Goal: Task Accomplishment & Management: Complete application form

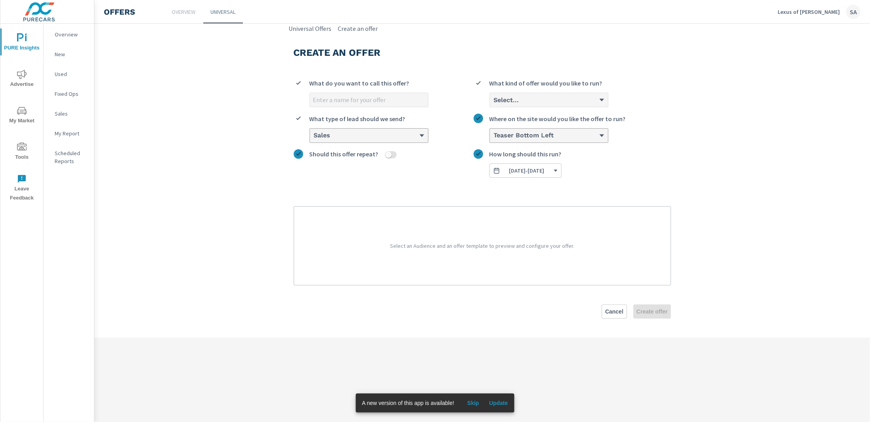
click at [308, 33] on div "Create an offer What do you want to call this offer? Select... What kind of off…" at bounding box center [482, 185] width 396 height 305
click at [308, 29] on link "Universal Offers" at bounding box center [310, 29] width 43 height 10
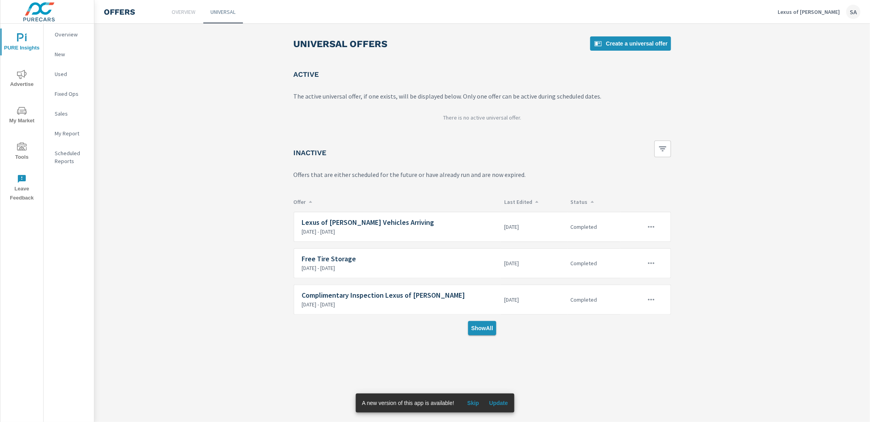
click at [482, 325] on span "Show All" at bounding box center [482, 328] width 22 height 7
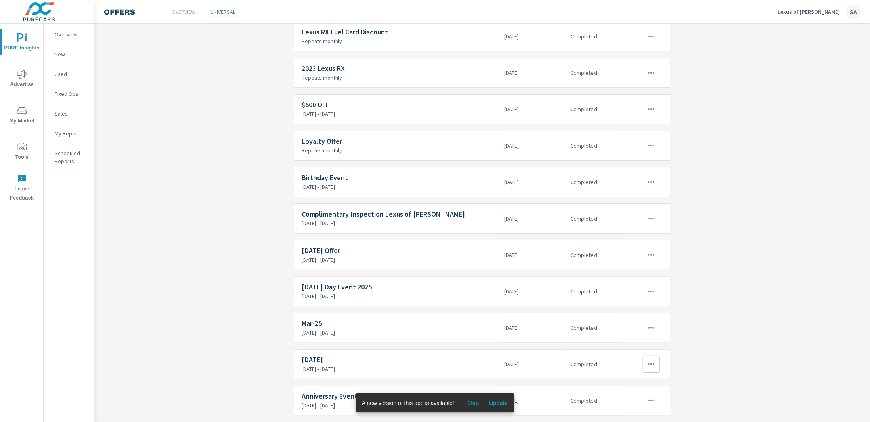
scroll to position [951, 0]
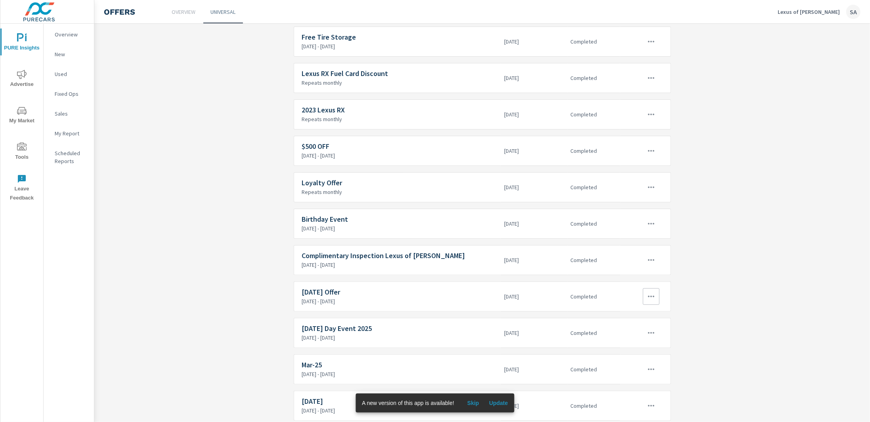
click at [652, 292] on icon "button" at bounding box center [651, 297] width 10 height 10
click at [196, 260] on div at bounding box center [435, 211] width 870 height 422
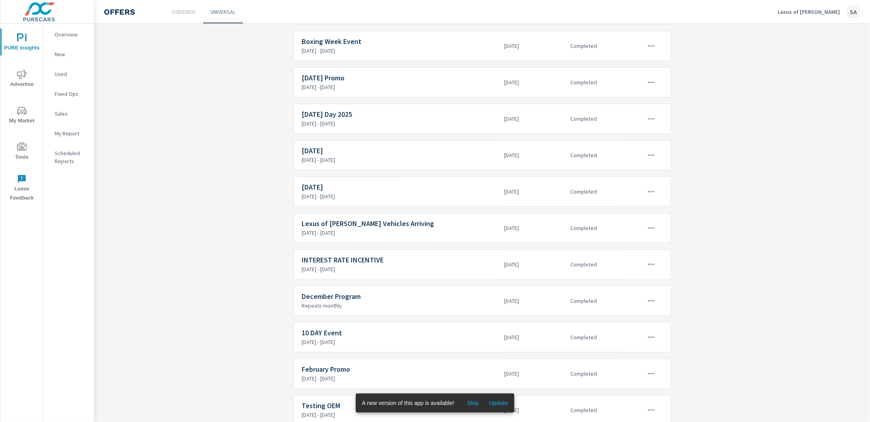
scroll to position [436, 0]
click at [655, 186] on button "button" at bounding box center [651, 192] width 17 height 17
click at [636, 205] on link "Edit" at bounding box center [635, 206] width 44 height 19
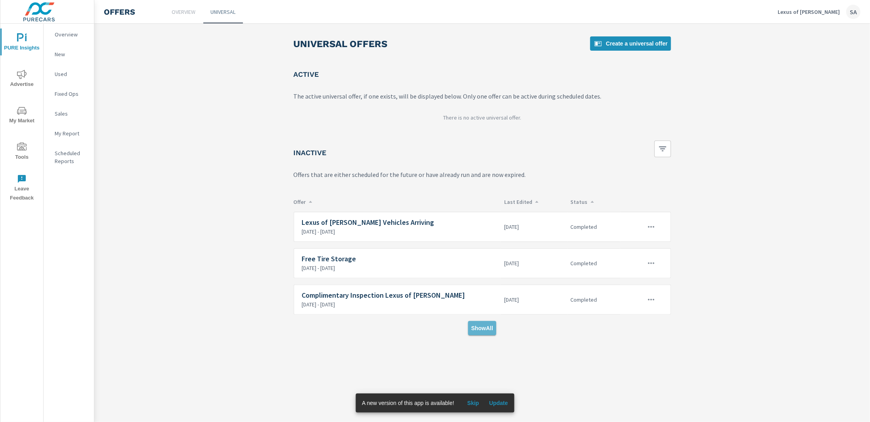
click at [479, 325] on span "Show All" at bounding box center [482, 328] width 22 height 7
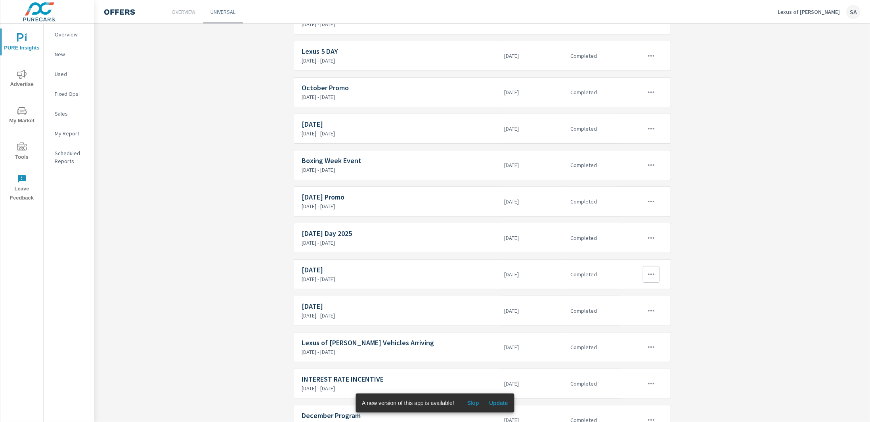
scroll to position [357, 0]
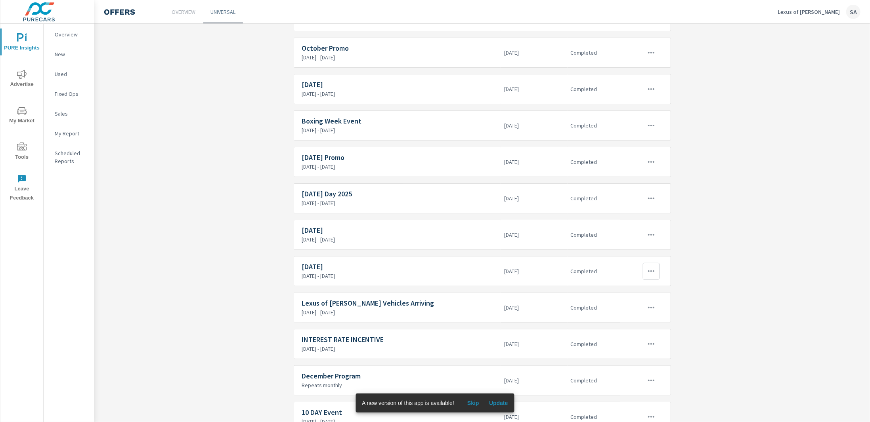
click at [647, 267] on icon "button" at bounding box center [651, 272] width 10 height 10
click at [636, 279] on link "Edit" at bounding box center [635, 285] width 44 height 19
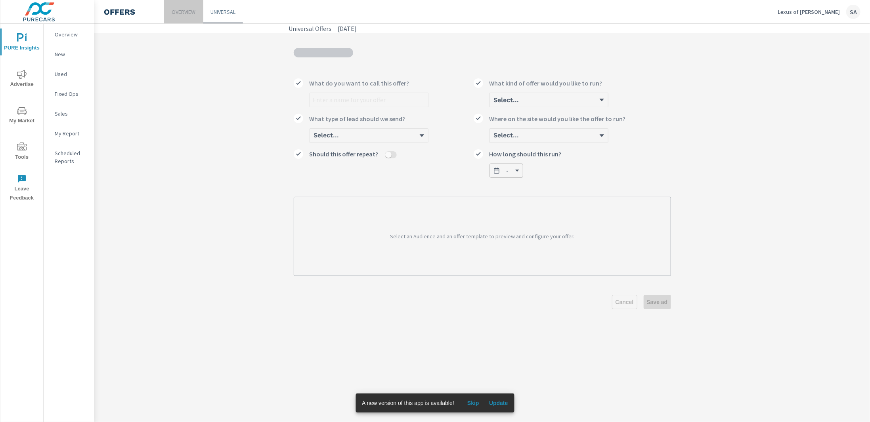
click at [194, 10] on p "Overview" at bounding box center [184, 12] width 24 height 8
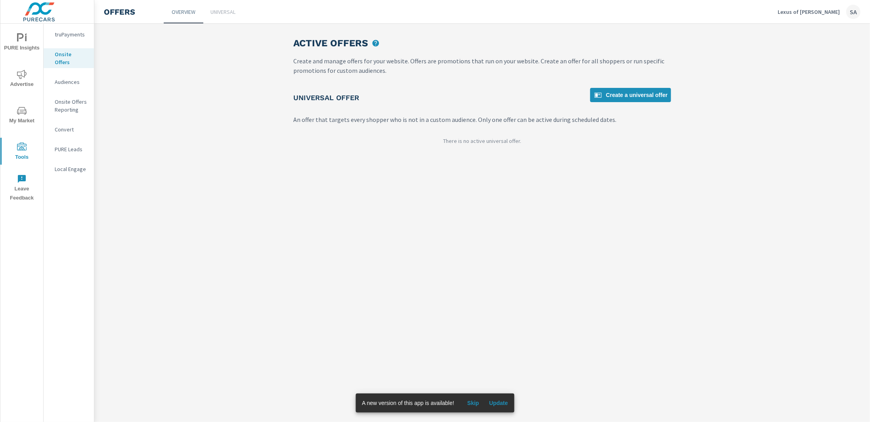
click at [226, 11] on p "Universal" at bounding box center [223, 12] width 25 height 8
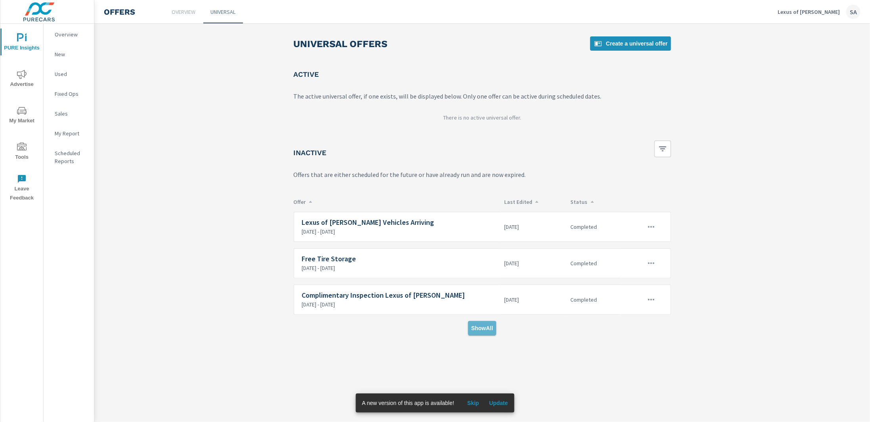
click at [479, 333] on button "Show All" at bounding box center [482, 328] width 28 height 14
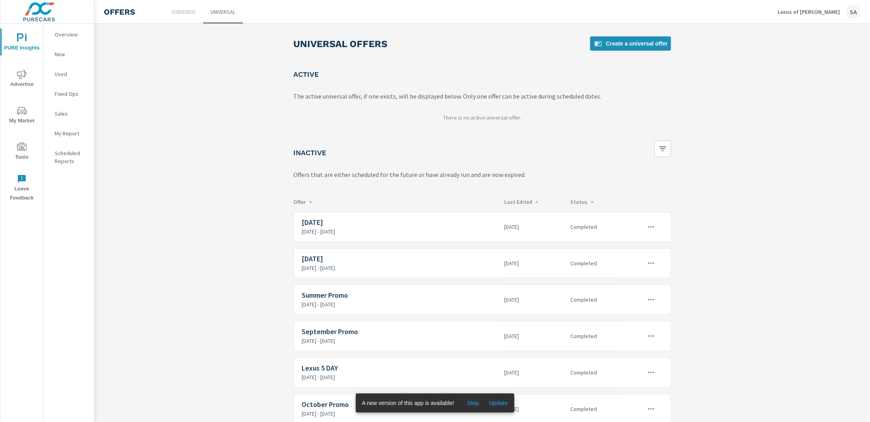
click at [471, 403] on span "Skip" at bounding box center [473, 403] width 19 height 7
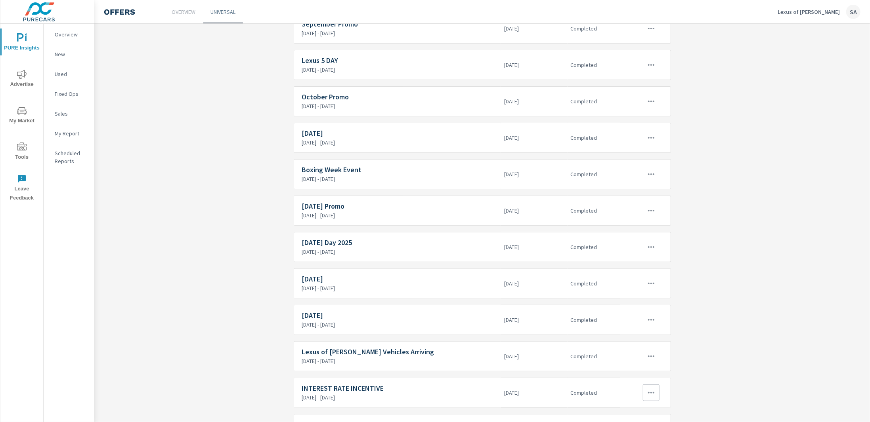
scroll to position [357, 0]
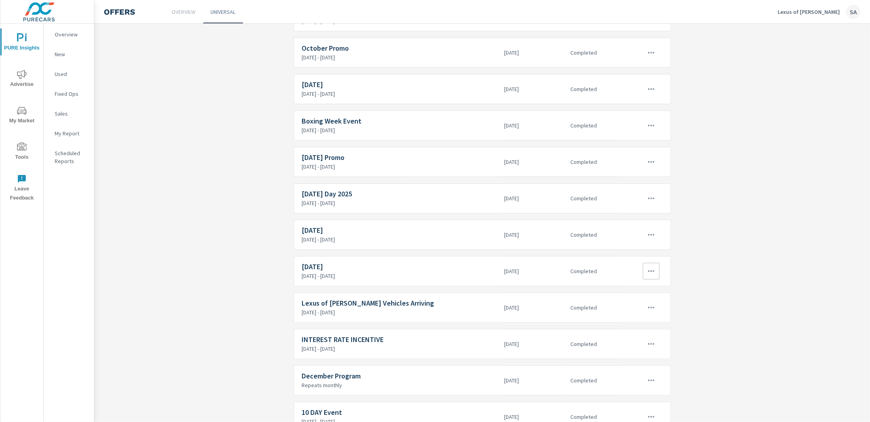
click at [648, 271] on icon "button" at bounding box center [651, 272] width 6 height 2
click at [635, 282] on link "Edit" at bounding box center [635, 285] width 44 height 19
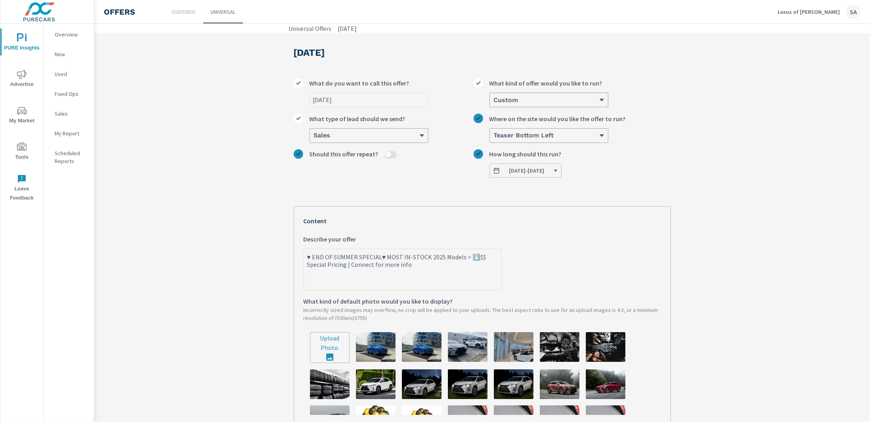
drag, startPoint x: 412, startPoint y: 268, endPoint x: 301, endPoint y: 256, distance: 111.6
click at [304, 256] on textarea "♥ END OF SUMMER SPECIAL♥ MOST IN-STOCK 2025 Models > ⬇️$$ Special Pricing | Con…" at bounding box center [402, 270] width 197 height 40
type textarea "x"
click at [210, 157] on section "[DATE] [DATE] What do you want to call this offer? Custom What kind of offer wo…" at bounding box center [481, 312] width 775 height 559
click at [176, 13] on p "Overview" at bounding box center [184, 12] width 24 height 8
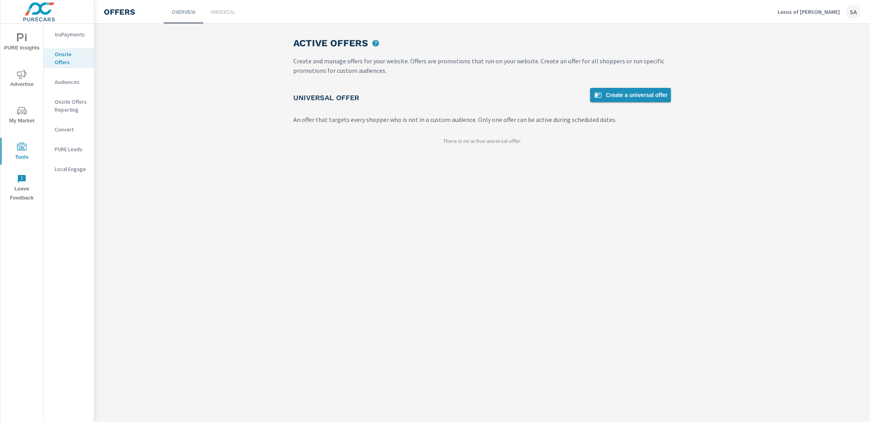
click at [616, 98] on span "Create a universal offer" at bounding box center [630, 95] width 74 height 10
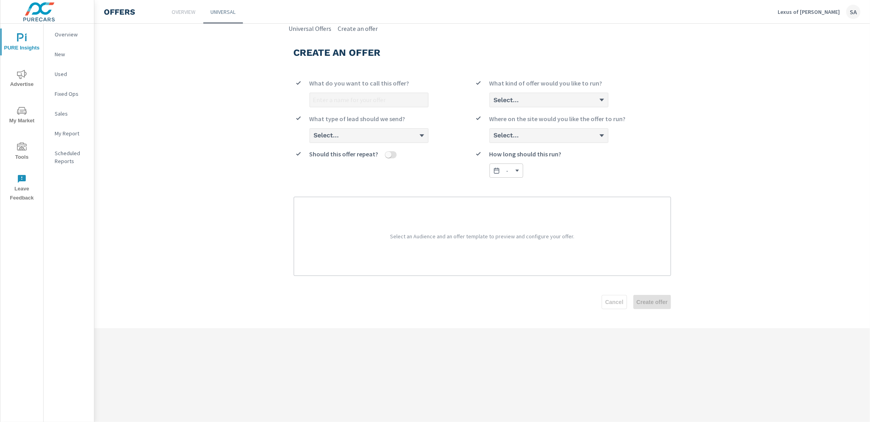
click at [528, 99] on div "Select..." at bounding box center [548, 100] width 119 height 15
click at [603, 100] on div "Select..." at bounding box center [548, 100] width 119 height 15
click at [425, 215] on p "Select an Audience and an offer template to preview and configure your offer." at bounding box center [482, 236] width 357 height 59
click at [420, 133] on div "Select..." at bounding box center [368, 135] width 119 height 15
drag, startPoint x: 441, startPoint y: 178, endPoint x: 572, endPoint y: 128, distance: 139.8
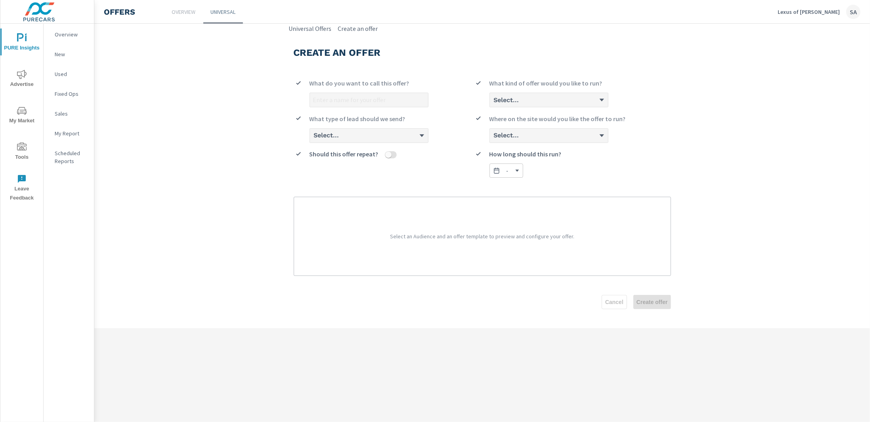
click at [443, 178] on div "Should this offer repeat?" at bounding box center [384, 163] width 180 height 29
click at [573, 127] on div "Where on the site would you like the offer to run?" at bounding box center [557, 121] width 136 height 14
click at [561, 137] on div "Select..." at bounding box center [548, 135] width 119 height 15
click at [544, 99] on div "Select..." at bounding box center [548, 100] width 119 height 15
click at [542, 101] on div "Select..." at bounding box center [548, 100] width 119 height 15
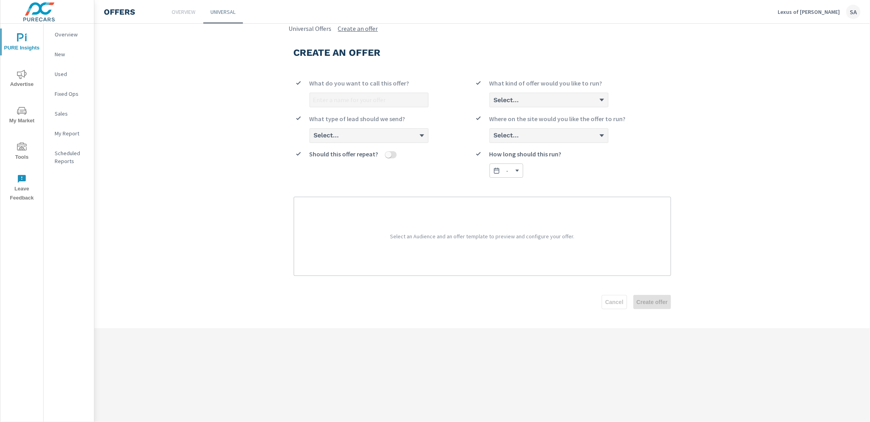
click at [352, 27] on link "Create an offer" at bounding box center [358, 29] width 40 height 10
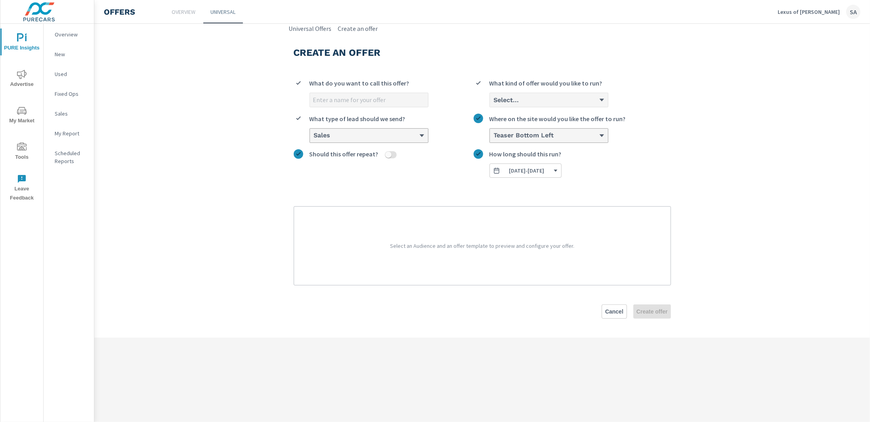
click at [546, 95] on div "Select..." at bounding box center [549, 100] width 118 height 14
click at [494, 97] on input "Select... What kind of offer would you like to run?" at bounding box center [493, 100] width 1 height 7
click at [526, 128] on li "Custom" at bounding box center [549, 130] width 118 height 15
click at [494, 104] on input "option Custom focused, 2 of 3. 3 results available. Use Up and Down to choose o…" at bounding box center [493, 100] width 1 height 7
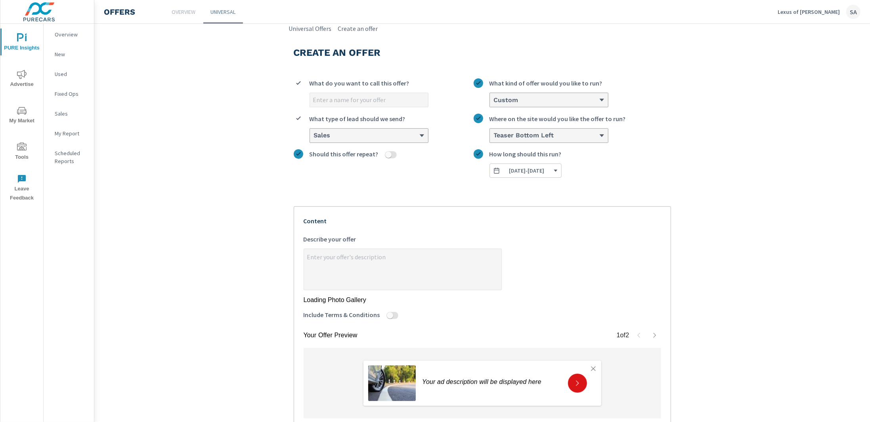
click at [390, 96] on input "What do you want to call this offer?" at bounding box center [369, 100] width 118 height 14
type input "O"
type textarea "x"
type input "Oc"
type textarea "x"
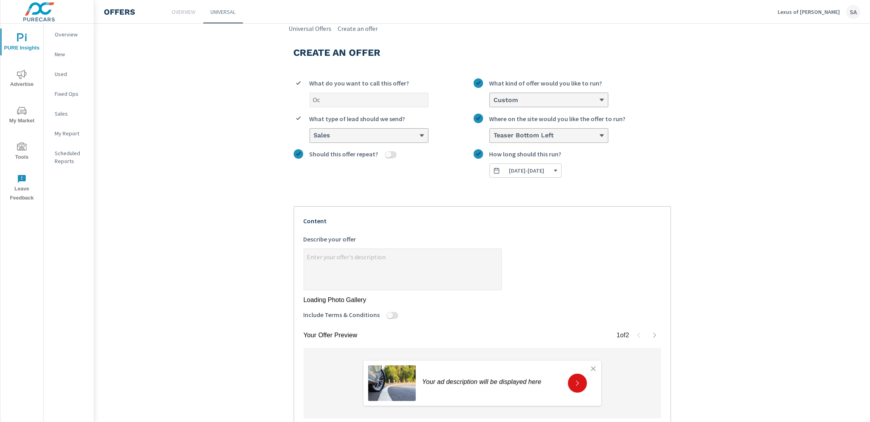
type input "Oct"
type textarea "x"
type input "Octo"
type textarea "x"
type input "Octob"
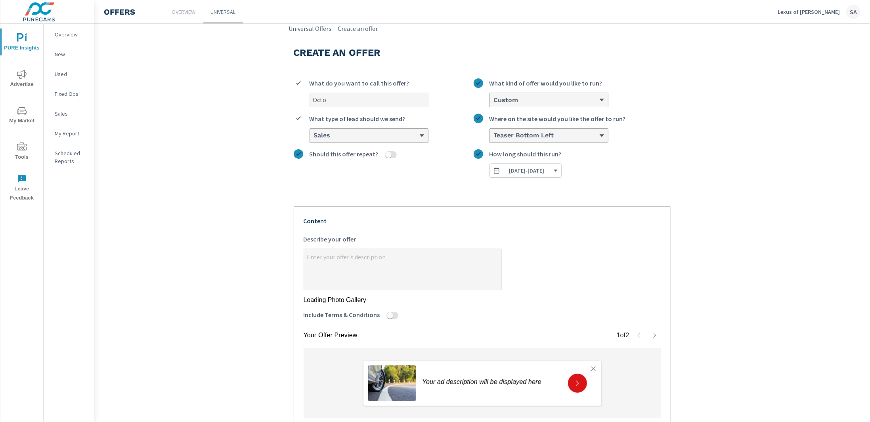
type textarea "x"
type input "Octobe"
type textarea "x"
type input "October"
type textarea "x"
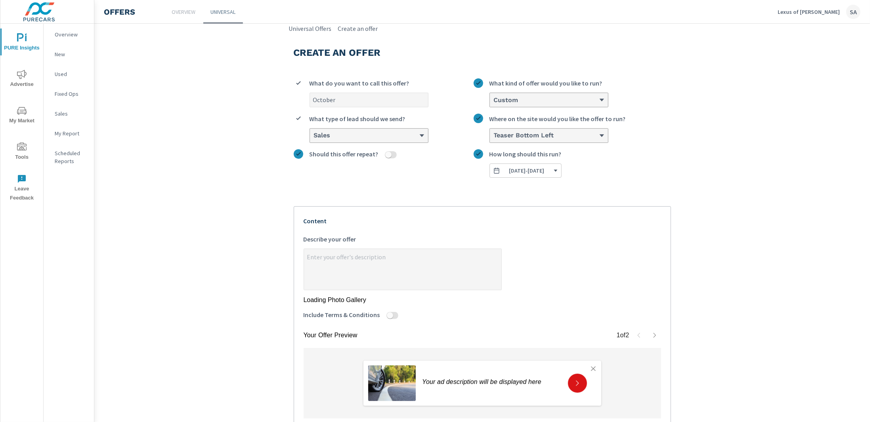
type input "October"
type textarea "x"
type input "[DATE]"
type textarea "x"
type input "[DATE]"
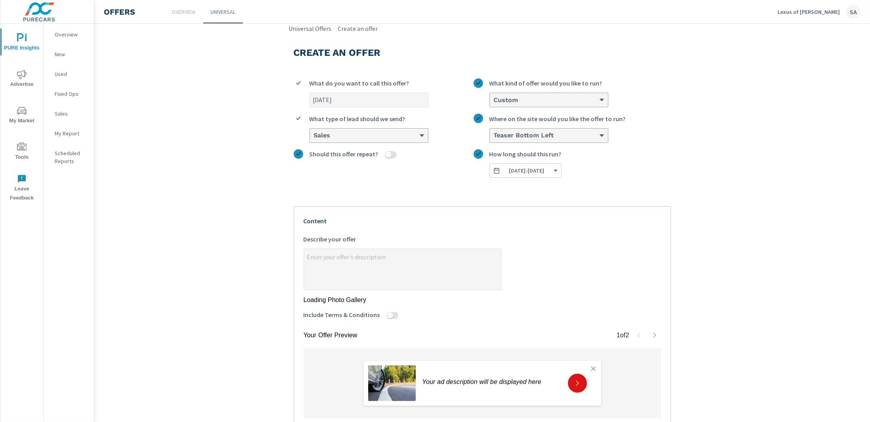
type textarea "x"
type input "October 202"
type textarea "x"
type input "[DATE]"
type textarea "x"
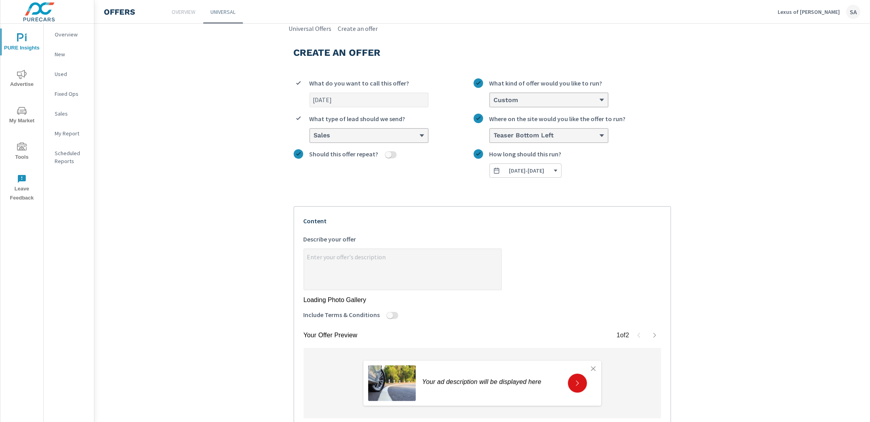
type input "[DATE]"
type textarea "x"
click at [324, 260] on textarea "x Describe your offer" at bounding box center [402, 270] width 197 height 40
paste textarea "♥ END OF SUMMER SPECIAL♥ MOST IN-STOCK 2025 Models > ⬇️$$ Special Pricing | Con…"
type textarea "♥ END OF SUMMER SPECIAL♥ MOST IN-STOCK 2025 Models > ⬇️$$ Special Pricing | Con…"
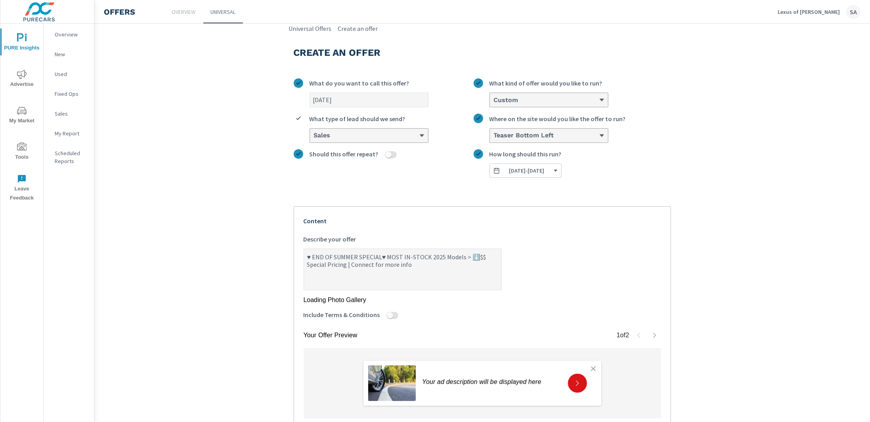
type textarea "x"
click at [325, 270] on textarea "♥ END OF SUMMER SPECIAL♥ MOST IN-STOCK 2025 Models > ⬇️$$ Special Pricing | Con…" at bounding box center [402, 270] width 197 height 40
drag, startPoint x: 367, startPoint y: 268, endPoint x: 369, endPoint y: 263, distance: 5.2
click at [367, 267] on textarea "♥ END OF SUMMER SPECIAL♥ MOST IN-STOCK 2025 Models > ⬇️$$ Special Pricing | Con…" at bounding box center [402, 270] width 197 height 40
click at [428, 267] on textarea "♥ END OF SUMMER SPECIAL♥ MOST IN-STOCK 2025 Models > ⬇️$$ Special Pricing | Con…" at bounding box center [402, 270] width 197 height 40
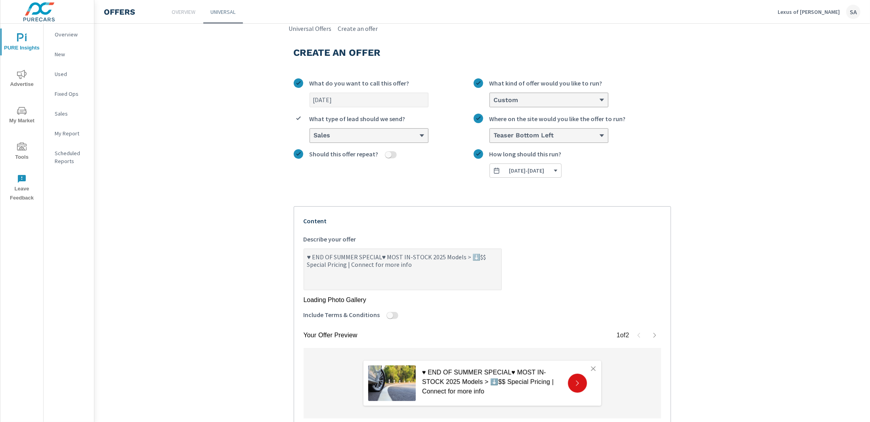
click at [311, 257] on textarea "♥ END OF SUMMER SPECIAL♥ MOST IN-STOCK 2025 Models > ⬇️$$ Special Pricing | Con…" at bounding box center [402, 270] width 197 height 40
drag, startPoint x: 309, startPoint y: 257, endPoint x: 353, endPoint y: 257, distance: 44.4
click at [353, 257] on textarea "♥ END OF SUMMER SPECIAL♥ MOST IN-STOCK 2025 Models > ⬇️$$ Special Pricing | Con…" at bounding box center [402, 270] width 197 height 40
type textarea "♥ O SPECIAL♥ MOST IN-STOCK 2025 Models > ⬇️$$ Special Pricing | Connect for mor…"
type textarea "x"
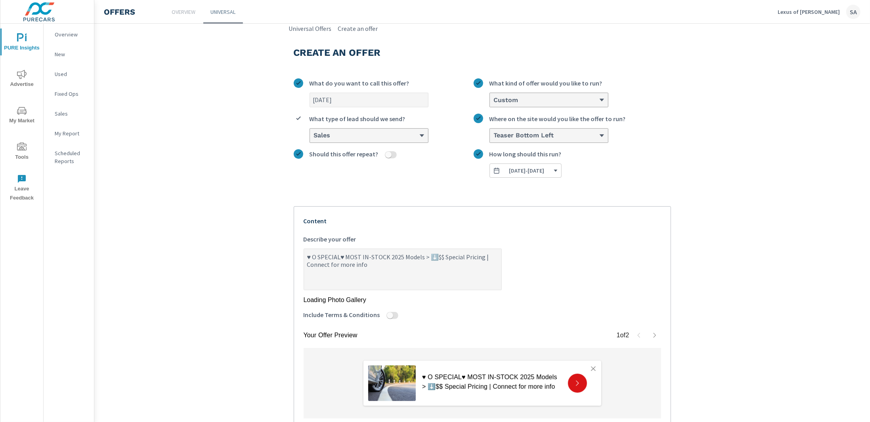
type textarea "♥ OC SPECIAL♥ MOST IN-STOCK 2025 Models > ⬇️$$ Special Pricing | Connect for mo…"
type textarea "x"
type textarea "♥ OCT SPECIAL♥ MOST IN-STOCK 2025 Models > ⬇️$$ Special Pricing | Connect for m…"
type textarea "x"
type textarea "♥ OCTO SPECIAL♥ MOST IN-STOCK 2025 Models > ⬇️$$ Special Pricing | Connect for …"
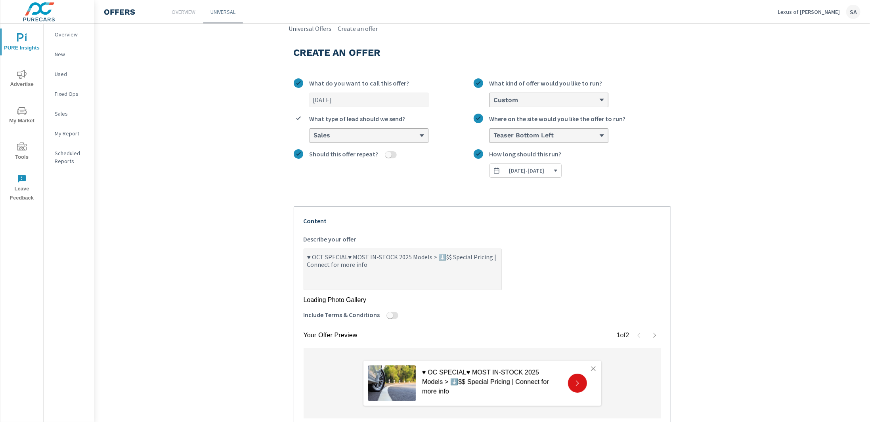
type textarea "x"
type textarea "♥ OCTOB SPECIAL♥ MOST IN-STOCK 2025 Models > ⬇️$$ Special Pricing | Connect for…"
type textarea "x"
type textarea "♥ OCTOBE SPECIAL♥ MOST IN-STOCK 2025 Models > ⬇️$$ Special Pricing | Connect fo…"
type textarea "x"
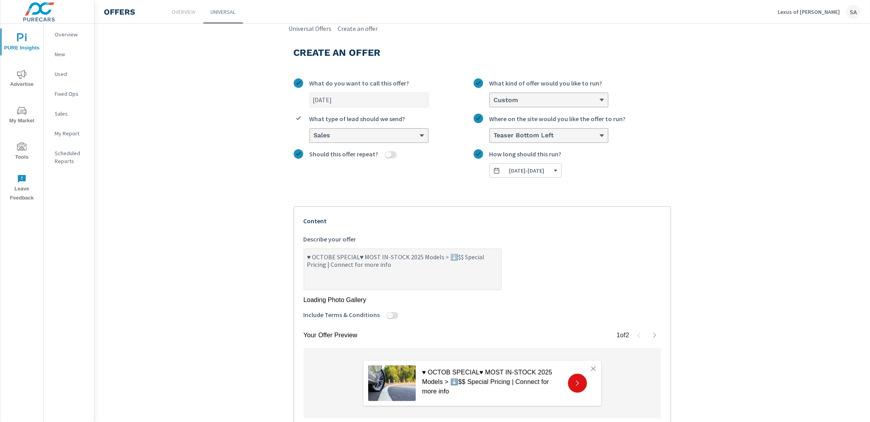
type textarea "♥ OCTOBER SPECIAL♥ MOST IN-STOCK 2025 Models > ⬇️$$ Special Pricing | Connect f…"
type textarea "x"
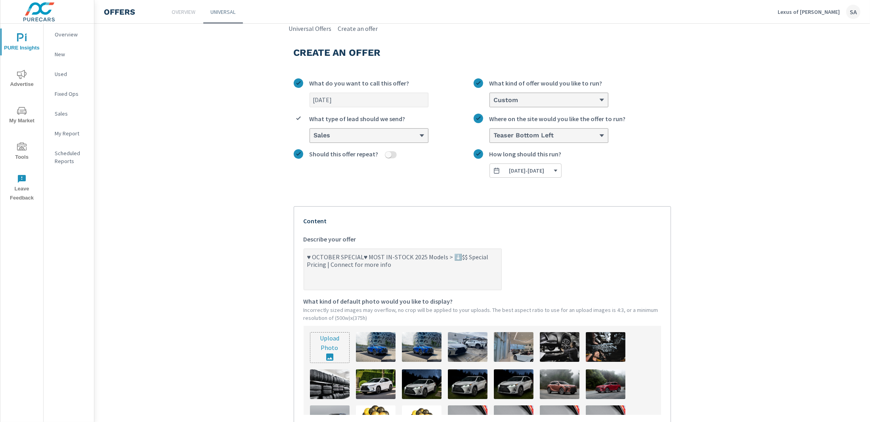
click at [365, 258] on textarea "♥ OCTOBER SPECIAL♥ MOST IN-STOCK 2025 Models > ⬇️$$ Special Pricing | Connect f…" at bounding box center [402, 270] width 197 height 40
drag, startPoint x: 365, startPoint y: 256, endPoint x: 380, endPoint y: 255, distance: 15.9
click at [380, 255] on textarea "♥ OCTOBER SPECIAL♥ MOST IN-STOCK 2025 Models > ⬇️$$ Special Pricing | Connect f…" at bounding box center [402, 270] width 197 height 40
type textarea "♥ OCTOBER SPECIAL♥ IN-STOCK 2025 Models > ⬇️$$ Special Pricing | Connect for mo…"
type textarea "x"
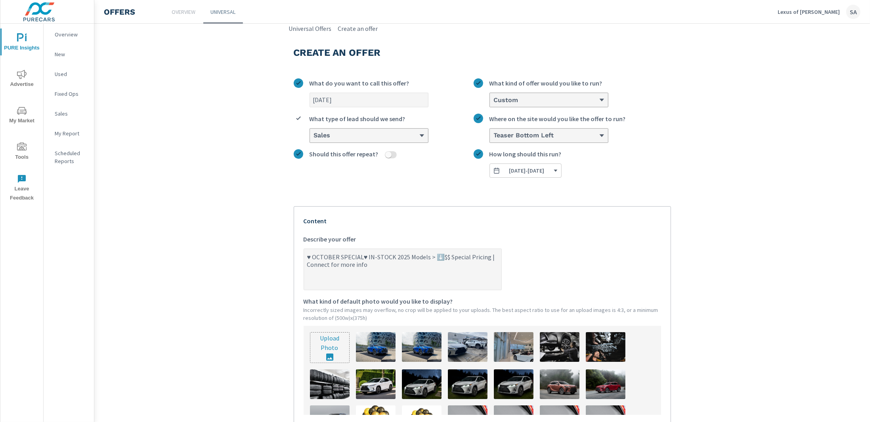
click at [406, 258] on textarea "♥ OCTOBER SPECIAL♥ IN-STOCK 2025 Models > ⬇️$$ Special Pricing | Connect for mo…" at bounding box center [402, 270] width 197 height 40
type textarea "♥ OCTOBER SPECIAL♥ IN-STOCK 2025 rModels > ⬇️$$ Special Pricing | Connect for m…"
type textarea "x"
type textarea "♥ OCTOBER SPECIAL♥ IN-STOCK 2025 rxModels > ⬇️$$ Special Pricing | Connect for …"
type textarea "x"
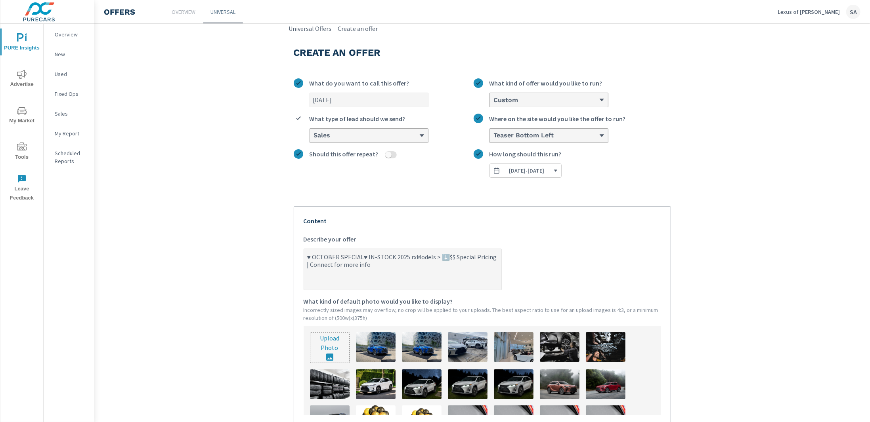
type textarea "♥ OCTOBER SPECIAL♥ IN-STOCK 2025 rx Models > ⬇️$$ Special Pricing | Connect for…"
type textarea "x"
type textarea "♥ OCTOBER SPECIAL♥ IN-STOCK 2025 rxModels > ⬇️$$ Special Pricing | Connect for …"
type textarea "x"
type textarea "♥ OCTOBER SPECIAL♥ IN-STOCK 2025 rModels > ⬇️$$ Special Pricing | Connect for m…"
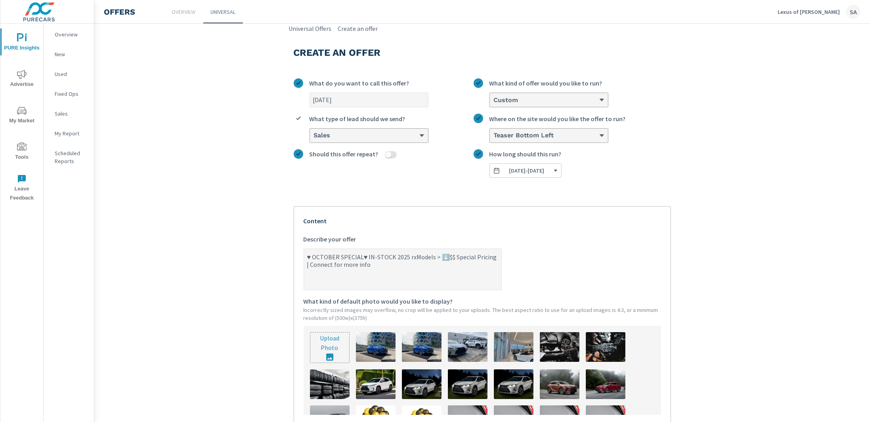
type textarea "x"
type textarea "♥ OCTOBER SPECIAL♥ IN-STOCK 2025 Models > ⬇️$$ Special Pricing | Connect for mo…"
type textarea "x"
type textarea "♥ OCTOBER SPECIAL♥ IN-STOCK 2025 RModels > ⬇️$$ Special Pricing | Connect for m…"
type textarea "x"
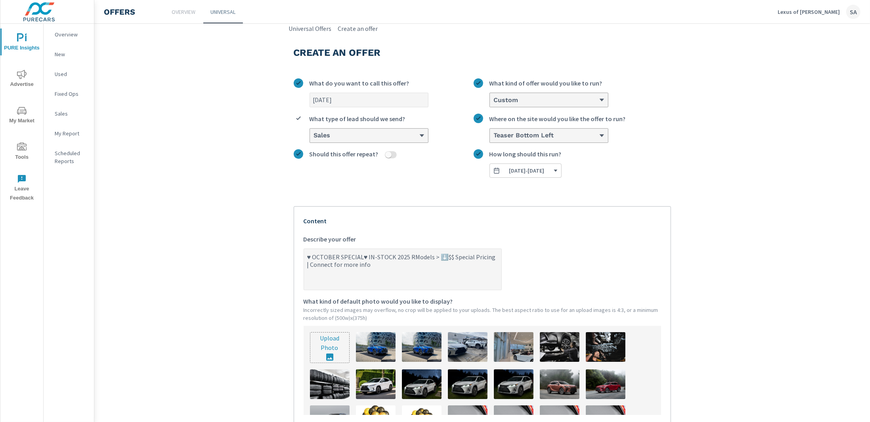
type textarea "♥ OCTOBER SPECIAL♥ IN-STOCK 2025 RXModels > ⬇️$$ Special Pricing | Connect for …"
type textarea "x"
type textarea "♥ OCTOBER SPECIAL♥ IN-STOCK 2025 RX Models > ⬇️$$ Special Pricing | Connect for…"
type textarea "x"
click at [364, 255] on textarea "♥ OCTOBER SPECIAL♥ IN-STOCK 2025 RX Models > ⬇️$$ Special Pricing | Connect for…" at bounding box center [402, 270] width 197 height 40
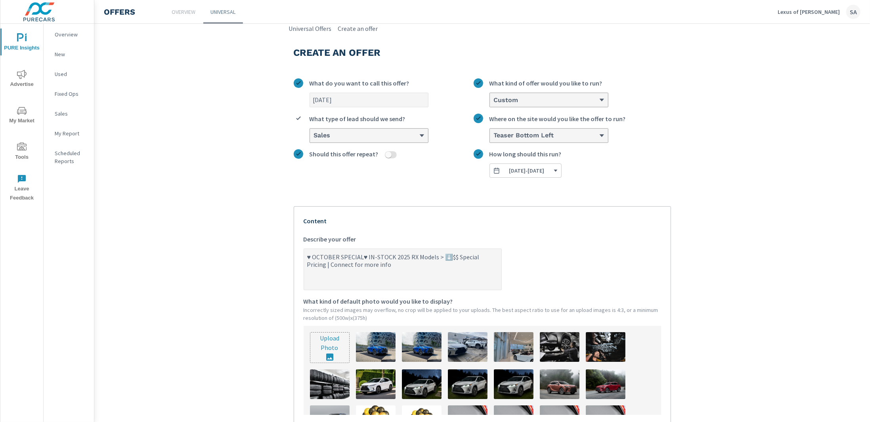
type textarea "♥ OCTOBER SPECIAL♥ AIN-STOCK 2025 RX Models > ⬇️$$ Special Pricing | Connect fo…"
type textarea "x"
type textarea "♥ OCTOBER SPECIAL♥ ALIN-STOCK 2025 RX Models > ⬇️$$ Special Pricing | Connect f…"
type textarea "x"
type textarea "♥ OCTOBER SPECIAL♥ ALLIN-STOCK 2025 RX Models > ⬇️$$ Special Pricing | Connect …"
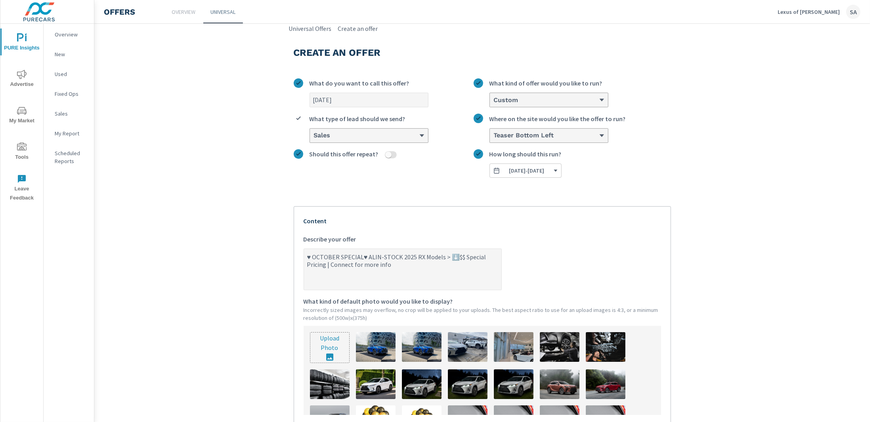
type textarea "x"
type textarea "♥ OCTOBER SPECIAL♥ ALL IN-STOCK 2025 RX Models > ⬇️$$ Special Pricing | Connect…"
type textarea "x"
click at [421, 268] on textarea "♥ OCTOBER SPECIAL♥ ALL IN-STOCK 2025 RX Models > ⬇️$$ Special Pricing | Connect…" at bounding box center [402, 270] width 197 height 40
click at [363, 265] on textarea "♥ OCTOBER SPECIAL♥ ALL IN-STOCK 2025 RX Models > ⬇️$$ Special Pricing | Connect…" at bounding box center [402, 270] width 197 height 40
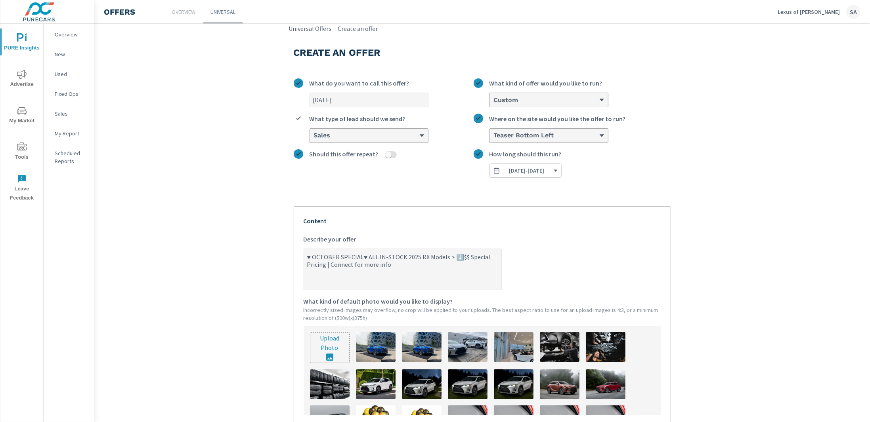
click at [395, 264] on textarea "♥ OCTOBER SPECIAL♥ ALL IN-STOCK 2025 RX Models > ⬇️$$ Special Pricing | Connect…" at bounding box center [402, 270] width 197 height 40
type textarea "♥ OCTOBER SPECIAL♥ ALL IN-STOCK 2025 RX Models > ⬇️$$ Special Pricing | Connect…"
click at [235, 288] on section "Create an offer [DATE] What do you want to call this offer? Custom What kind of…" at bounding box center [481, 312] width 775 height 559
type textarea "x"
click at [422, 259] on textarea "♥ OCTOBER SPECIAL♥ ALL IN-STOCK 2025 RX Models > ⬇️$$ Special Pricing | Connect…" at bounding box center [402, 270] width 197 height 40
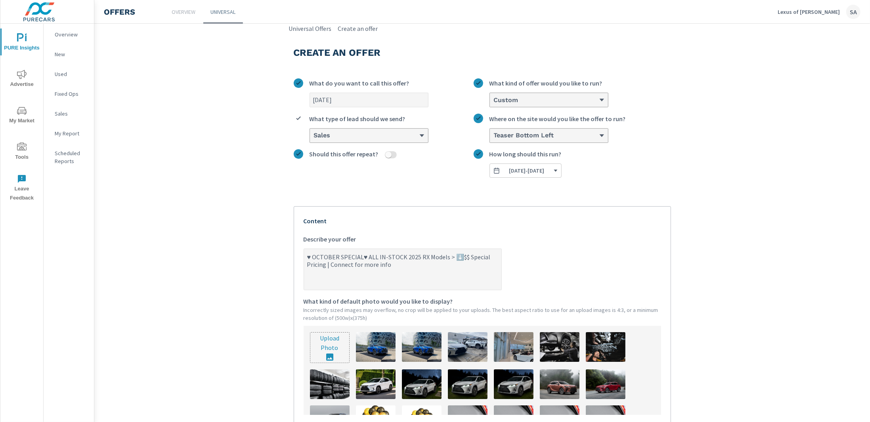
type textarea "♥ OCTOBER SPECIAL♥ ALL IN-STOCK 2025 RX Models > ⬇️$$ Special Pricing | Connect…"
type textarea "x"
type textarea "♥ OCTOBER SPECIAL♥ ALL IN-STOCK 2025 RX 7 Models > ⬇️$$ Special Pricing | Conne…"
type textarea "x"
type textarea "♥ OCTOBER SPECIAL♥ ALL IN-STOCK 2025 RX Models > ⬇️$$ Special Pricing | Connect…"
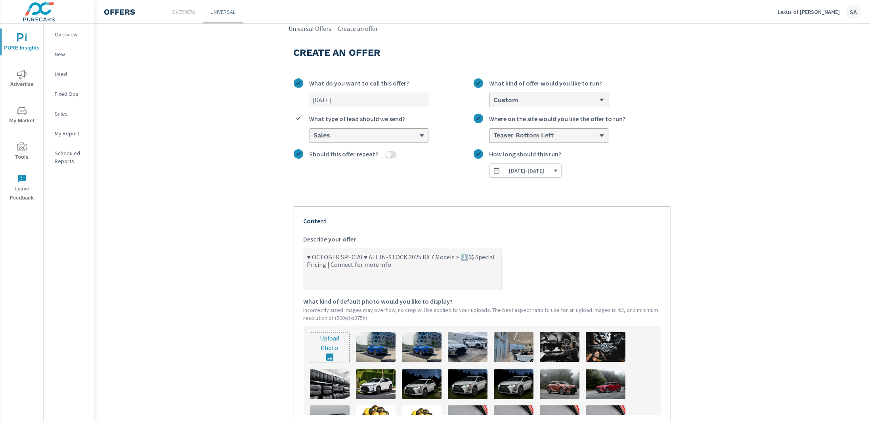
type textarea "x"
type textarea "♥ OCTOBER SPECIAL♥ ALL IN-STOCK 2025 RX & Models > ⬇️$$ Special Pricing | Conne…"
type textarea "x"
type textarea "♥ OCTOBER SPECIAL♥ ALL IN-STOCK 2025 RX & Models > ⬇️$$ Special Pricing | Conne…"
type textarea "x"
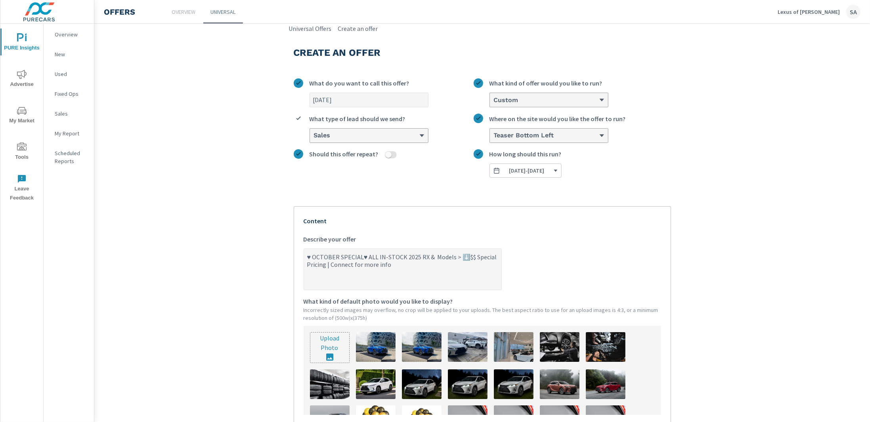
type textarea "♥ OCTOBER SPECIAL♥ ALL IN-STOCK 2025 RX & R Models > ⬇️$$ Special Pricing | Con…"
type textarea "x"
type textarea "♥ OCTOBER SPECIAL♥ ALL IN-STOCK 2025 RX & RT Models > ⬇️$$ Special Pricing | Co…"
type textarea "x"
type textarea "♥ OCTOBER SPECIAL♥ ALL IN-STOCK 2025 RX & R Models > ⬇️$$ Special Pricing | Con…"
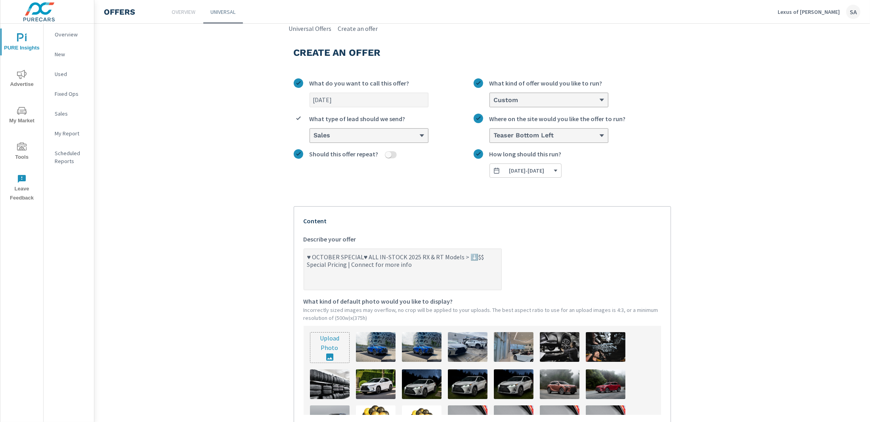
type textarea "x"
type textarea "♥ OCTOBER SPECIAL♥ ALL IN-STOCK 2025 RX & Models > ⬇️$$ Special Pricing | Conne…"
type textarea "x"
type textarea "♥ OCTOBER SPECIAL♥ ALL IN-STOCK 2025 RX & T Models > ⬇️$$ Special Pricing | Con…"
type textarea "x"
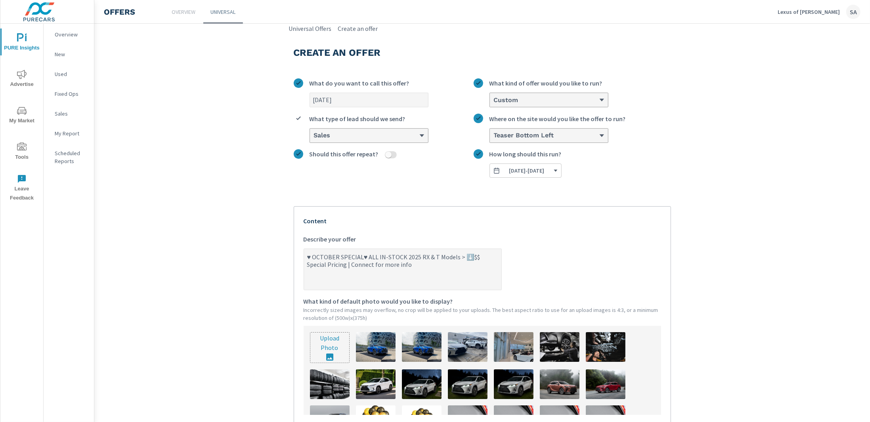
type textarea "♥ OCTOBER SPECIAL♥ ALL IN-STOCK 2025 RX & TX Models > ⬇️$$ Special Pricing | Co…"
type textarea "x"
type textarea "♥ OCTOBER SPECIAL♥ ALL IN-STOCK 2025 RX & TX Models > ⬇️$$ Special Pricing | Co…"
click at [252, 259] on section "Create an offer [DATE] What do you want to call this offer? Custom What kind of…" at bounding box center [481, 312] width 775 height 559
click at [222, 288] on section "Create an offer [DATE] What do you want to call this offer? Custom What kind of…" at bounding box center [481, 312] width 775 height 559
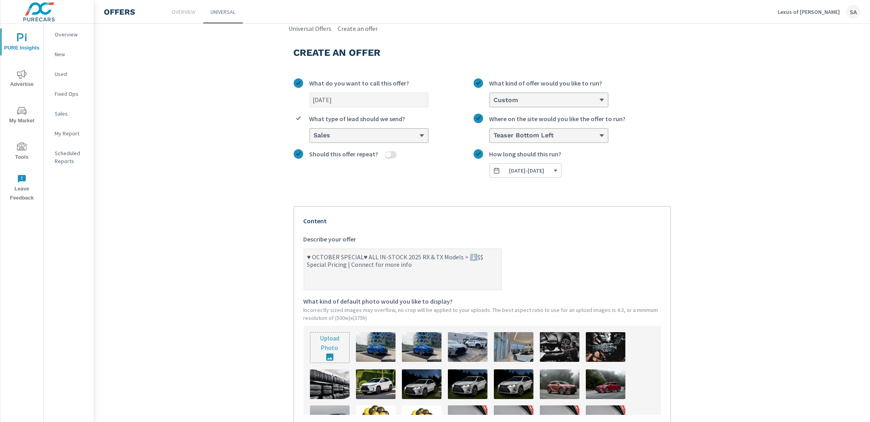
type textarea "x"
drag, startPoint x: 357, startPoint y: 257, endPoint x: 337, endPoint y: 256, distance: 20.2
click at [337, 256] on textarea "♥ OCTOBER SPECIAL♥ ALL IN-STOCK 2025 RX & TX Models > ⬇️$$ Special Pricing | Co…" at bounding box center [402, 270] width 197 height 40
type textarea "♥ OCTOBER S♥ ALL IN-STOCK 2025 RX & TX Models > ⬇️$$ Special Pricing | Connect …"
type textarea "x"
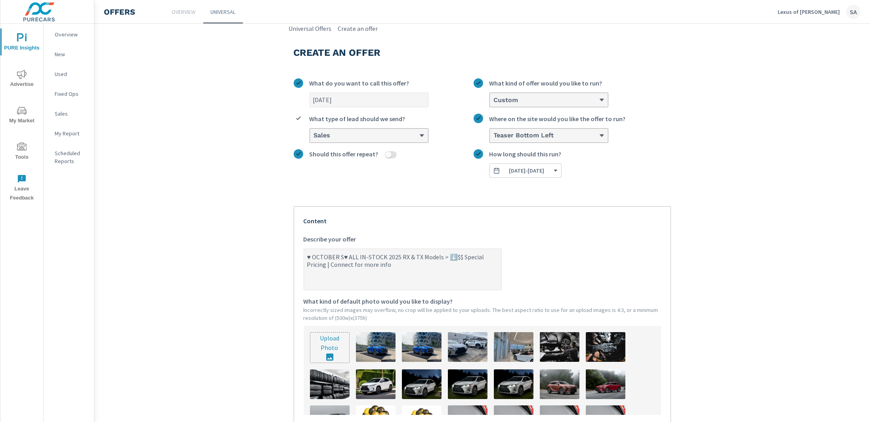
type textarea "♥ OCTOBER SA♥ ALL IN-STOCK 2025 RX & TX Models > ⬇️$$ Special Pricing | Connect…"
type textarea "x"
type textarea "♥ OCTOBER SAV♥ ALL IN-STOCK 2025 RX & TX Models > ⬇️$$ Special Pricing | Connec…"
type textarea "x"
type textarea "♥ OCTOBER SAVI♥ ALL IN-STOCK 2025 RX & TX Models > ⬇️$$ Special Pricing | Conne…"
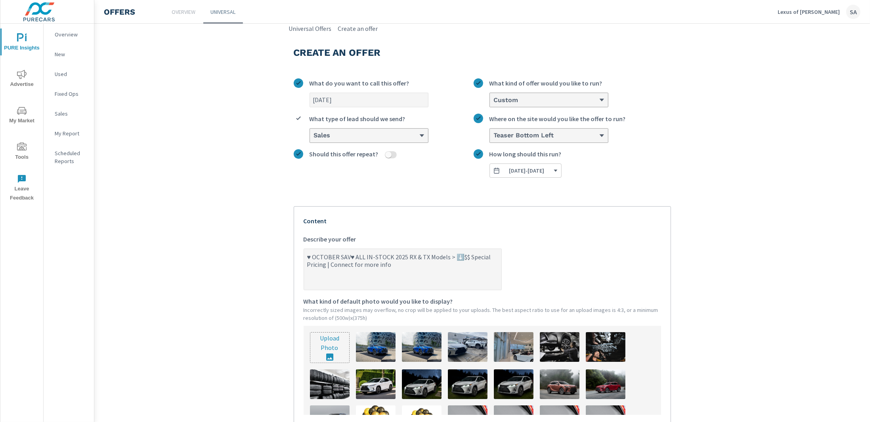
type textarea "x"
type textarea "♥ OCTOBER SAVIN♥ ALL IN-STOCK 2025 RX & TX Models > ⬇️$$ Special Pricing | Conn…"
type textarea "x"
type textarea "♥ OCTOBER SAVING♥ ALL IN-STOCK 2025 RX & TX Models > ⬇️$$ Special Pricing | Con…"
type textarea "x"
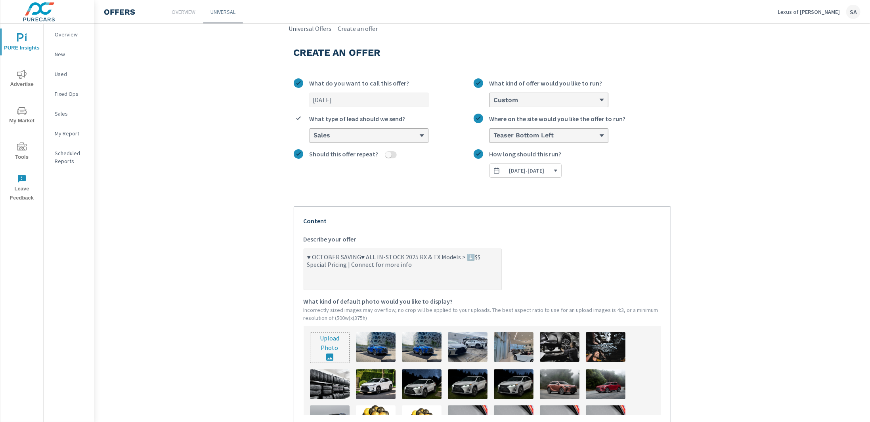
type textarea "♥ OCTOBER SAVINGS♥ ALL IN-STOCK 2025 RX & TX Models > ⬇️$$ Special Pricing | Co…"
type textarea "x"
type textarea "♥ OCTOBER SAVINGS ♥ ALL IN-STOCK 2025 RX & TX Models > ⬇️$$ Special Pricing | C…"
type textarea "x"
type textarea "♥ OCTOBER SAVINGS ♥ ALL IN-STOCK 2025 RX & TX Models > ⬇️$$ Special Pricing | C…"
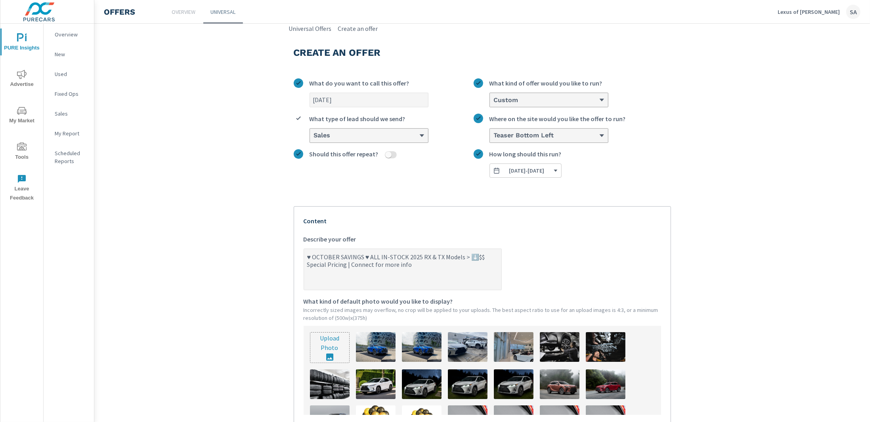
click at [257, 295] on section "Create an offer [DATE] What do you want to call this offer? Custom What kind of…" at bounding box center [481, 312] width 775 height 559
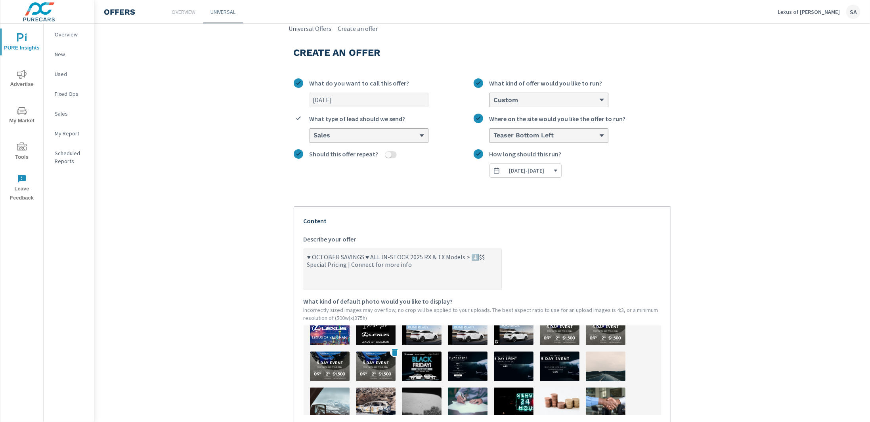
scroll to position [158, 0]
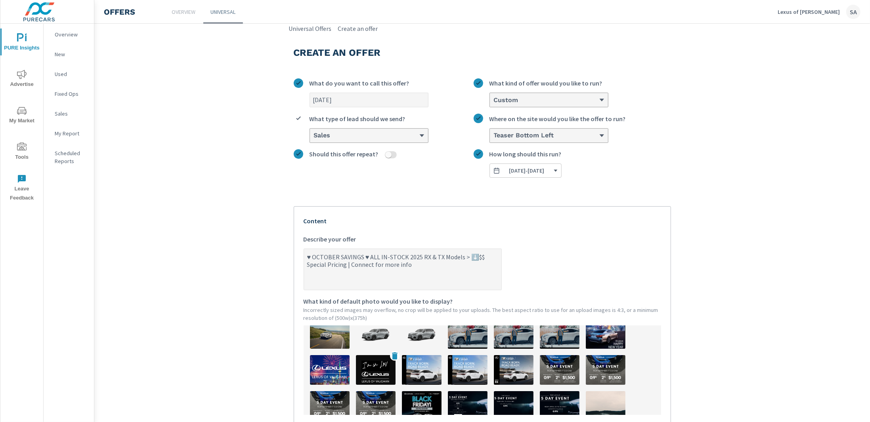
click at [374, 362] on img at bounding box center [376, 370] width 40 height 30
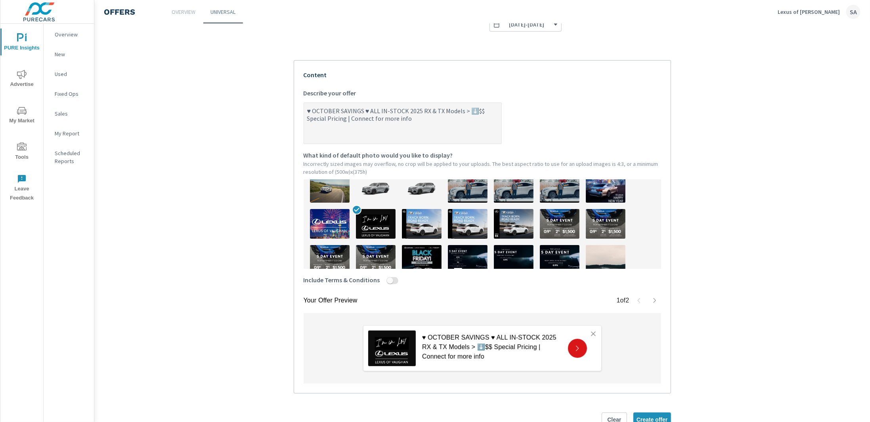
scroll to position [170, 0]
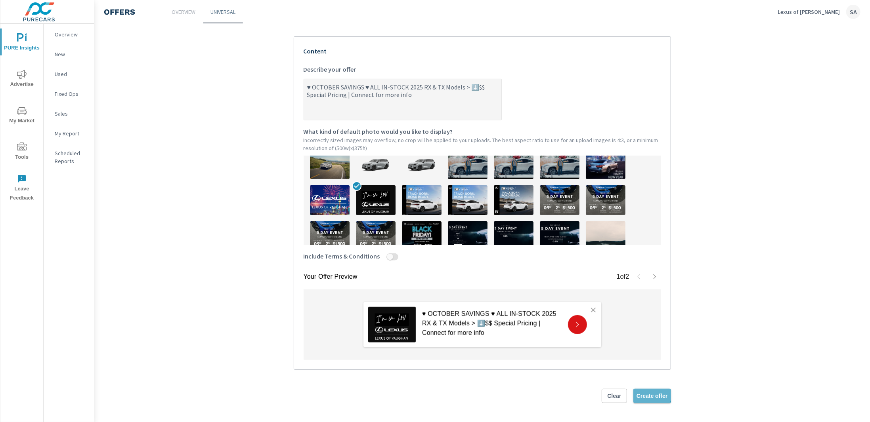
click at [642, 393] on span "Create offer" at bounding box center [651, 396] width 31 height 7
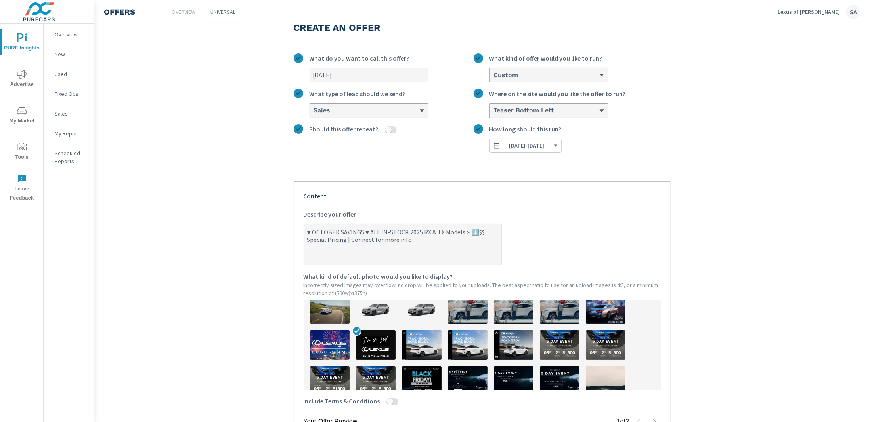
scroll to position [0, 0]
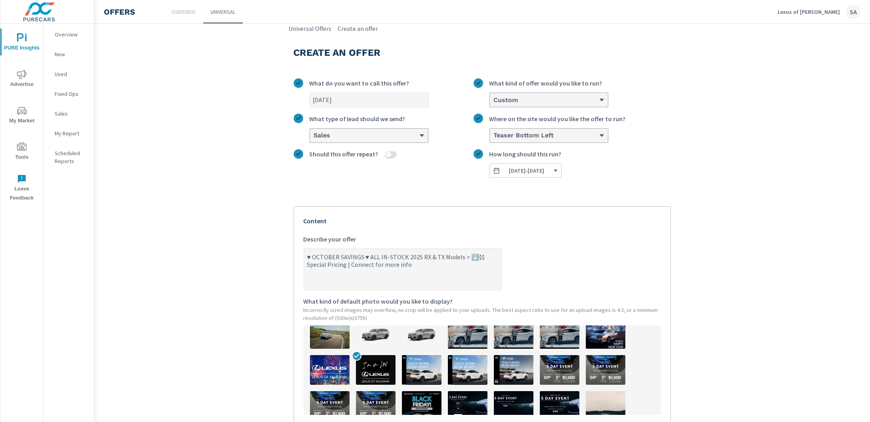
drag, startPoint x: 708, startPoint y: 251, endPoint x: 705, endPoint y: 242, distance: 9.3
click at [708, 251] on section "Create an offer [DATE] What do you want to call this offer? Custom What kind of…" at bounding box center [481, 312] width 775 height 559
type textarea "x"
click at [439, 255] on textarea "♥ OCTOBER SAVINGS ♥ ALL IN-STOCK 2025 RX & TX Models > ⬇️$$ Special Pricing | C…" at bounding box center [402, 270] width 197 height 40
type textarea "♥ OCTOBER SAVINGS ♥ ALL IN-STOCK 2025 RX & TX 3Models > ⬇️$$ Special Pricing | …"
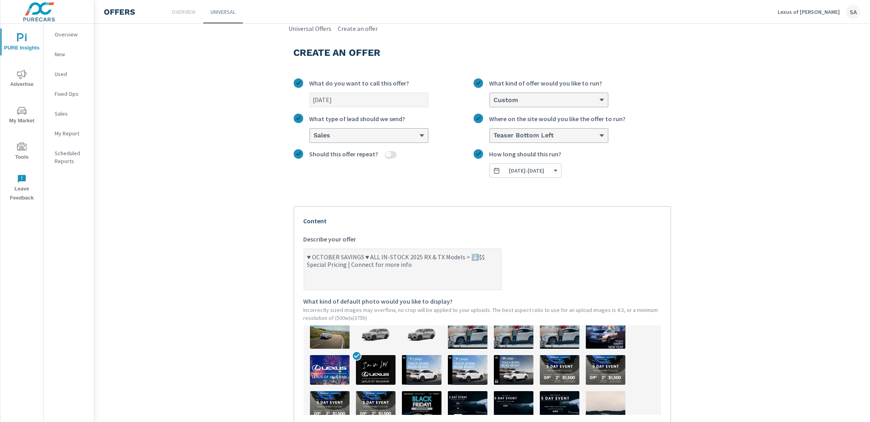
type textarea "x"
type textarea "♥ OCTOBER SAVINGS ♥ ALL IN-STOCK 2025 RX & TX 35Models > ⬇️$$ Special Pricing |…"
type textarea "x"
type textarea "♥ OCTOBER SAVINGS ♥ ALL IN-STOCK 2025 RX & TX 350Models > ⬇️$$ Special Pricing …"
type textarea "x"
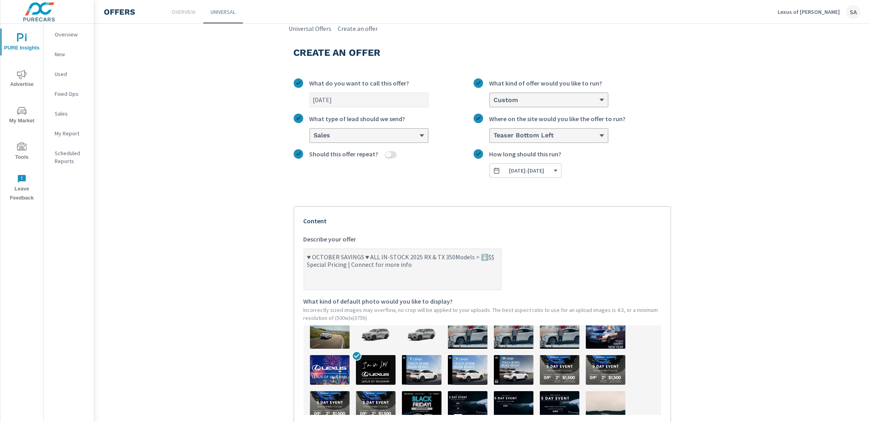
type textarea "♥ OCTOBER SAVINGS ♥ ALL IN-STOCK 2025 RX & TX 350 Models > ⬇️$$ Special Pricing…"
type textarea "x"
type textarea "♥ OCTOBER SAVINGS ♥ ALL IN-STOCK 2025 RX & TX 350 Models > ⬇️$$ Special Pricing…"
click at [744, 200] on section "Create an offer [DATE] What do you want to call this offer? Custom What kind of…" at bounding box center [481, 312] width 775 height 559
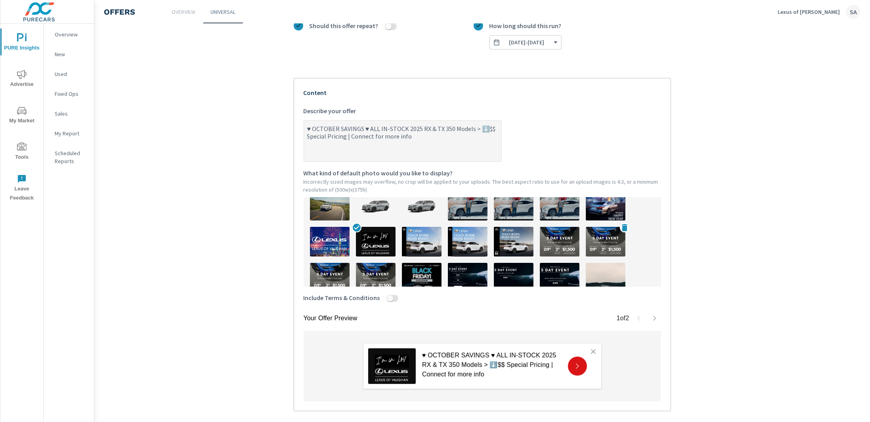
scroll to position [170, 0]
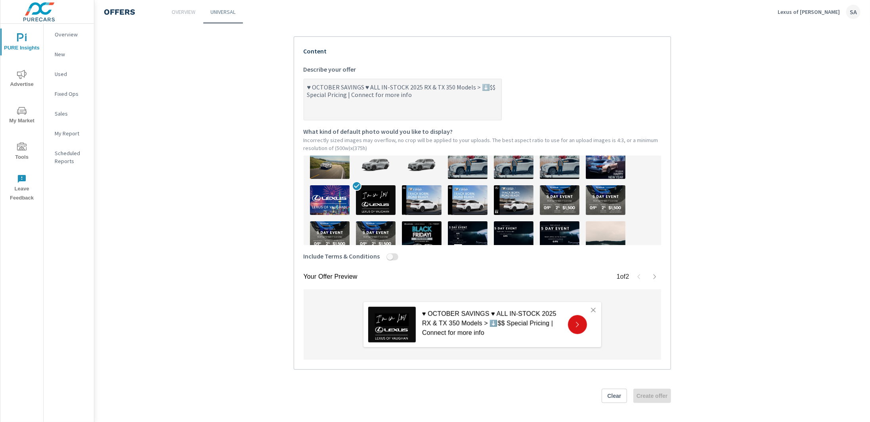
click at [547, 397] on div "Clear Create offer" at bounding box center [482, 396] width 377 height 14
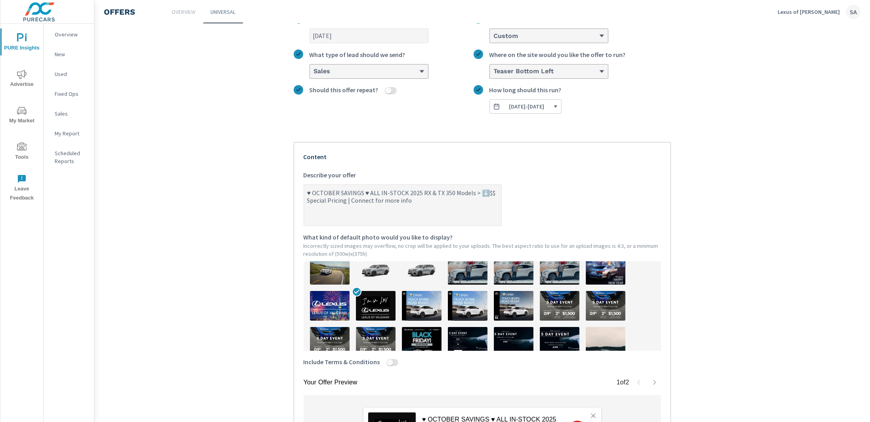
scroll to position [0, 0]
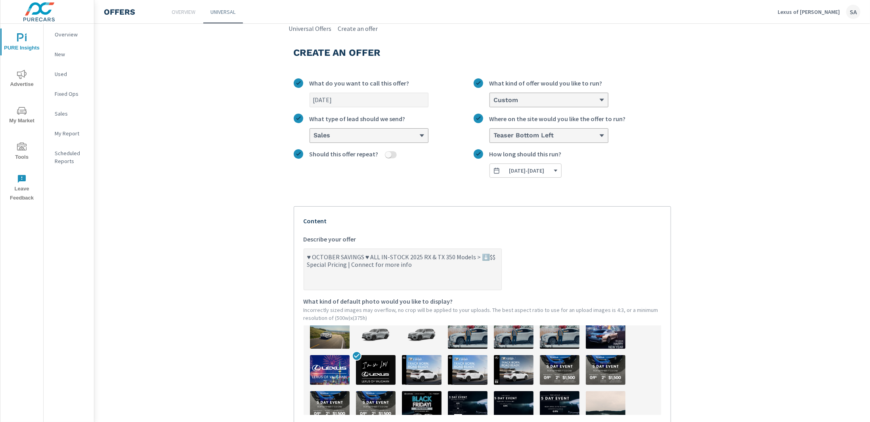
click at [410, 160] on label "Should this offer repeat?" at bounding box center [384, 156] width 180 height 14
click at [391, 158] on button "Should this offer repeat?" at bounding box center [388, 154] width 6 height 7
click at [478, 165] on label "[DATE] - [DATE] How long should this run?" at bounding box center [571, 163] width 197 height 29
click at [489, 165] on button "[DATE] - [DATE]" at bounding box center [525, 171] width 72 height 14
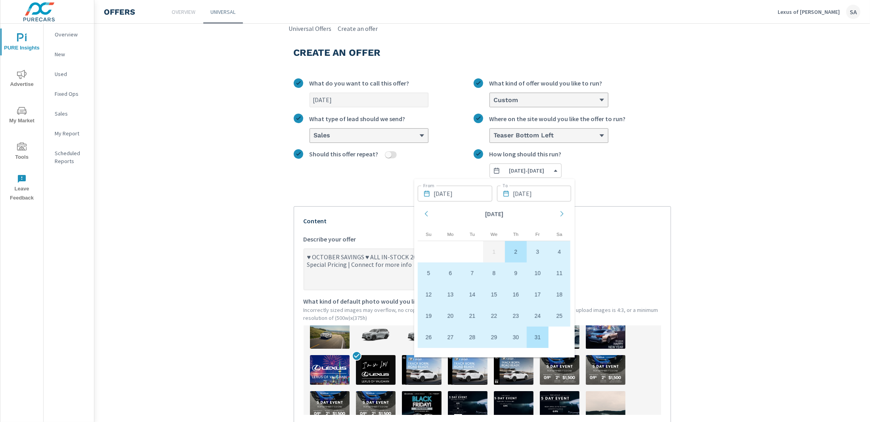
click at [435, 166] on div "Should this offer repeat?" at bounding box center [384, 163] width 180 height 29
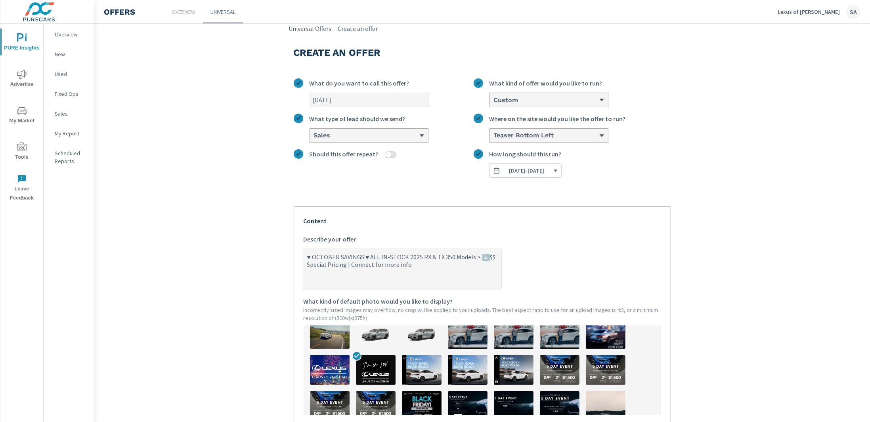
click at [279, 195] on section "Create an offer [DATE] What do you want to call this offer? Custom What kind of…" at bounding box center [481, 312] width 775 height 559
click at [430, 166] on div "Should this offer repeat?" at bounding box center [384, 163] width 180 height 29
click at [389, 256] on textarea "♥ OCTOBER SAVINGS ♥ ALL IN-STOCK 2025 RX & TX 350 Models > ⬇️$$ Special Pricing…" at bounding box center [402, 270] width 197 height 40
click at [406, 266] on textarea "♥ OCTOBER SAVINGS ♥ ALL IN-STOCK 2025 RX & TX 350 Models > ⬇️$$ Special Pricing…" at bounding box center [402, 270] width 197 height 40
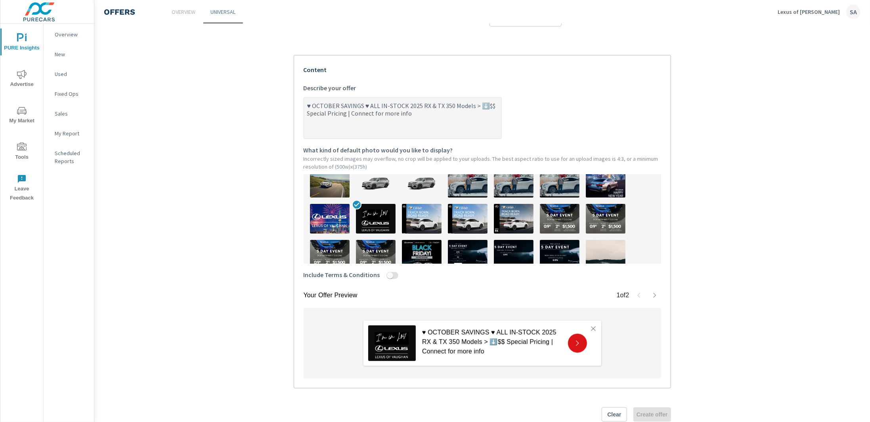
scroll to position [170, 0]
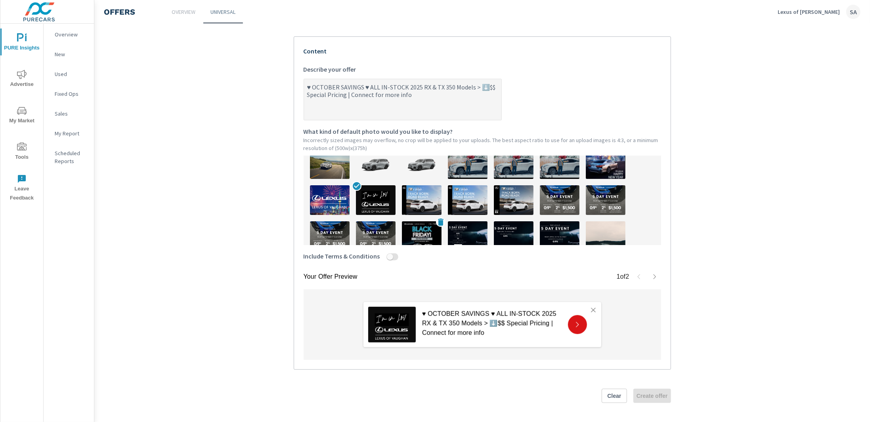
click at [415, 222] on img at bounding box center [422, 236] width 40 height 30
click at [373, 203] on img at bounding box center [376, 200] width 40 height 30
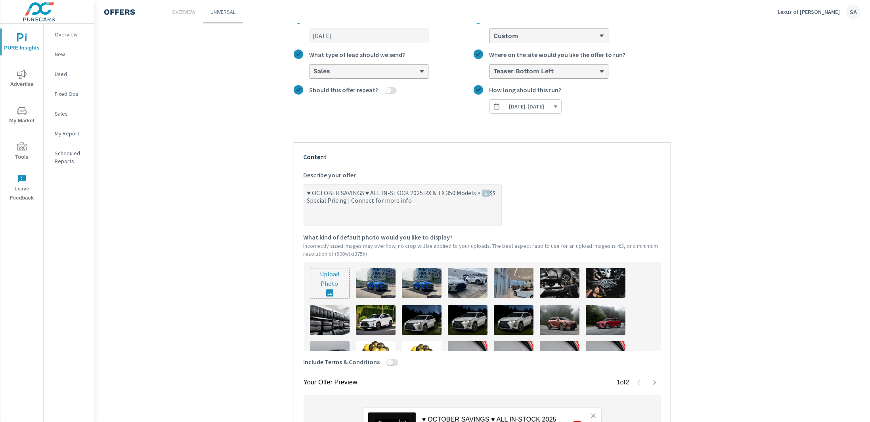
scroll to position [0, 0]
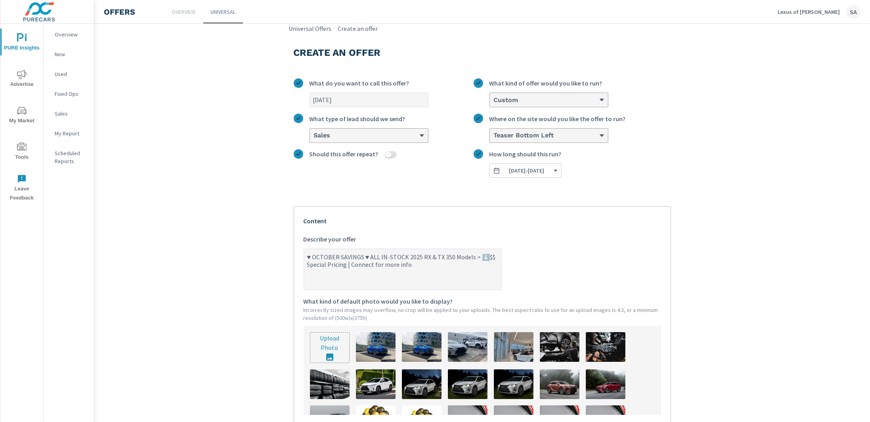
click at [530, 103] on div "Custom" at bounding box center [546, 100] width 106 height 8
click at [494, 103] on input "Custom What kind of offer would you like to run?" at bounding box center [493, 100] width 1 height 7
click at [528, 130] on li "Custom" at bounding box center [549, 130] width 118 height 15
click at [494, 104] on input "option Custom, selected. option Custom focused, 2 of 3. 3 results available. Us…" at bounding box center [493, 100] width 1 height 7
click at [423, 244] on div "Describe your offer" at bounding box center [403, 242] width 198 height 14
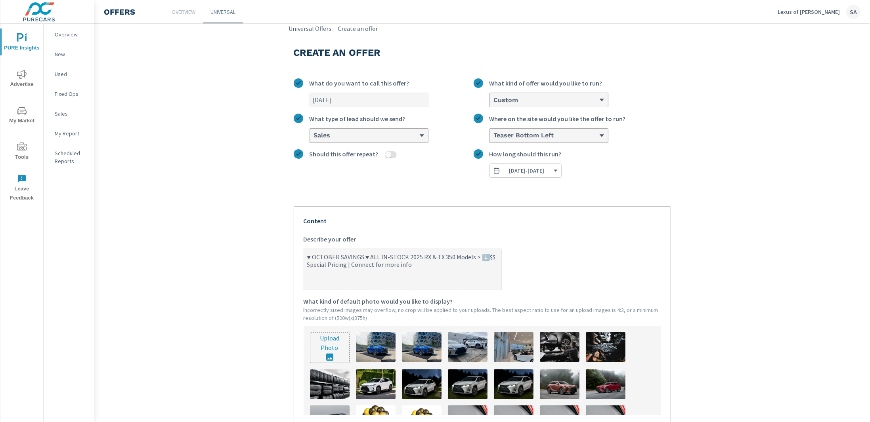
click at [423, 250] on textarea "♥ OCTOBER SAVINGS ♥ ALL IN-STOCK 2025 RX & TX 350 Models > ⬇️$$ Special Pricing…" at bounding box center [402, 270] width 197 height 40
click at [391, 197] on div "[DATE] What do you want to call this offer? Custom What kind of offer would you…" at bounding box center [482, 306] width 377 height 468
click at [382, 103] on input "[DATE]" at bounding box center [369, 100] width 118 height 14
click at [452, 179] on div "[DATE] What do you want to call this offer? Custom What kind of offer would you…" at bounding box center [482, 306] width 377 height 468
drag, startPoint x: 409, startPoint y: 269, endPoint x: 286, endPoint y: 251, distance: 123.8
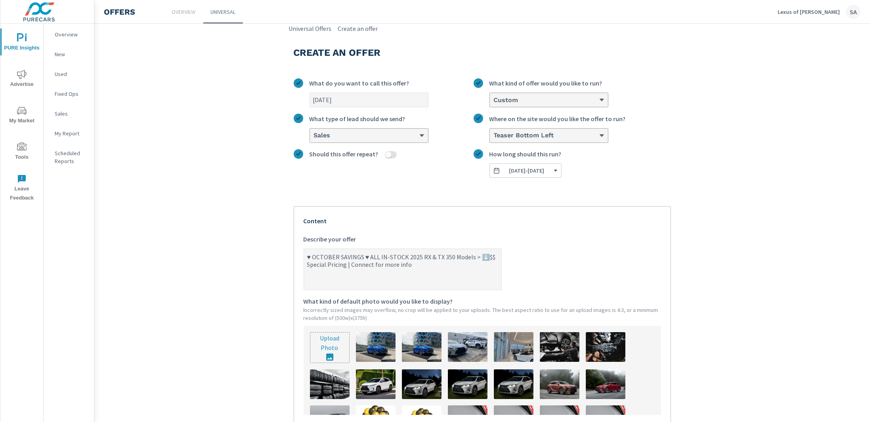
click at [286, 251] on div "Create an offer [DATE] What do you want to call this offer? Custom What kind of…" at bounding box center [482, 312] width 396 height 559
type textarea "x"
click at [179, 16] on link "Overview" at bounding box center [184, 11] width 40 height 23
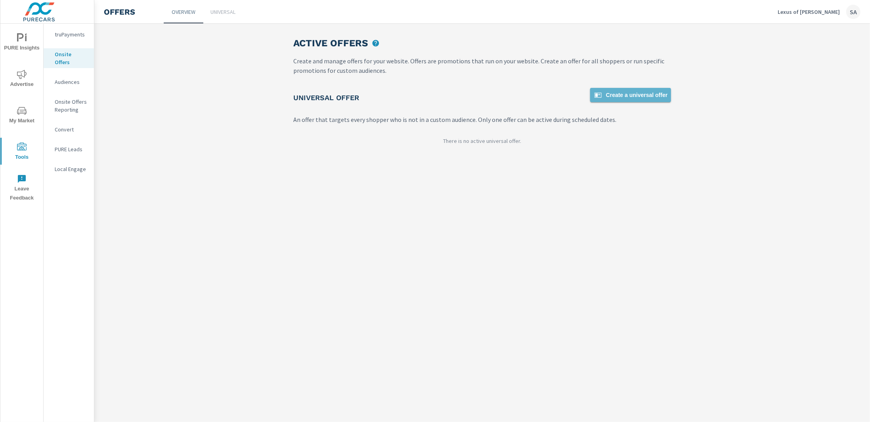
click at [637, 94] on span "Create a universal offer" at bounding box center [630, 95] width 74 height 10
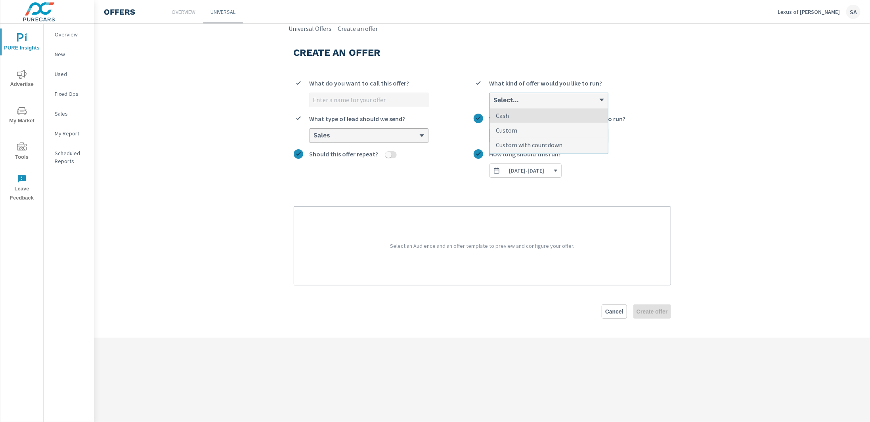
click at [520, 105] on div "Select..." at bounding box center [549, 100] width 118 height 14
click at [494, 104] on input "option Cash focused, 1 of 3. 3 results available. Use Up and Down to choose opt…" at bounding box center [493, 100] width 1 height 7
click at [518, 116] on li "Cash" at bounding box center [549, 116] width 118 height 15
click at [494, 104] on input "option Cash focused, 1 of 3. 3 results available. Use Up and Down to choose opt…" at bounding box center [493, 100] width 1 height 7
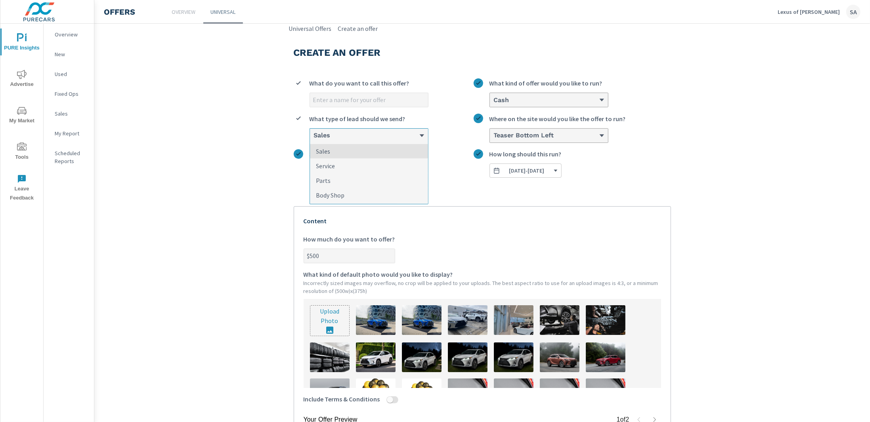
click at [384, 138] on div "Sales" at bounding box center [366, 136] width 106 height 8
click at [314, 138] on input "option Sales focused, 1 of 4. 4 results available. Use Up and Down to choose op…" at bounding box center [313, 135] width 1 height 7
click at [368, 107] on div "What do you want to call this offer?" at bounding box center [384, 92] width 180 height 29
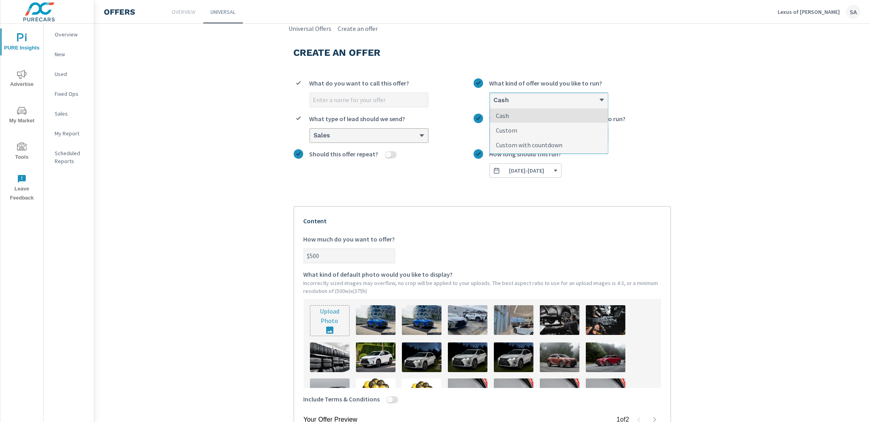
click at [540, 103] on div "Cash" at bounding box center [546, 100] width 106 height 8
click at [494, 103] on input "option Cash, selected. option Cash focused, 1 of 3. 3 results available. Use Up…" at bounding box center [493, 100] width 1 height 7
click at [512, 128] on p "Custom" at bounding box center [506, 131] width 21 height 10
click at [494, 104] on input "option Cash, selected. option Custom focused, 2 of 3. 3 results available. Use …" at bounding box center [493, 100] width 1 height 7
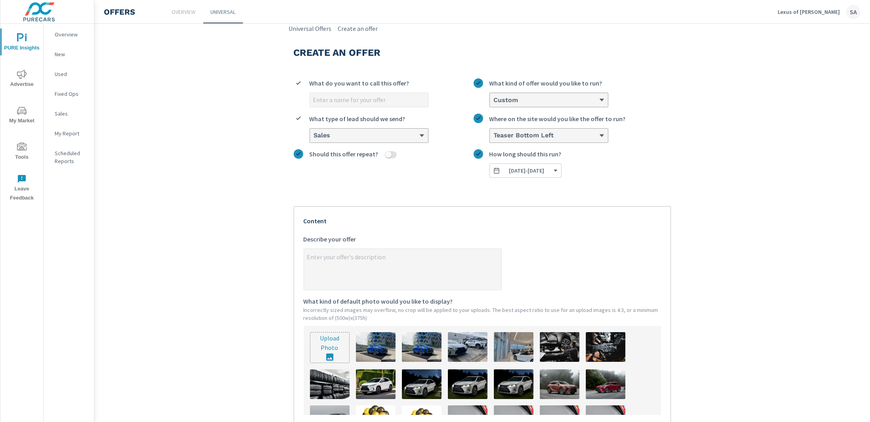
type textarea "x"
click at [370, 254] on textarea "x Describe your offer" at bounding box center [402, 270] width 197 height 40
paste textarea "♥ OCTOBER SAVINGS ♥ ALL IN-STOCK 2025 RX & TX 350 Models > ⬇️$$ Special Pricing…"
type textarea "♥ OCTOBER SAVINGS ♥ ALL IN-STOCK 2025 RX & TX 350 Models > ⬇️$$ Special Pricing…"
type textarea "x"
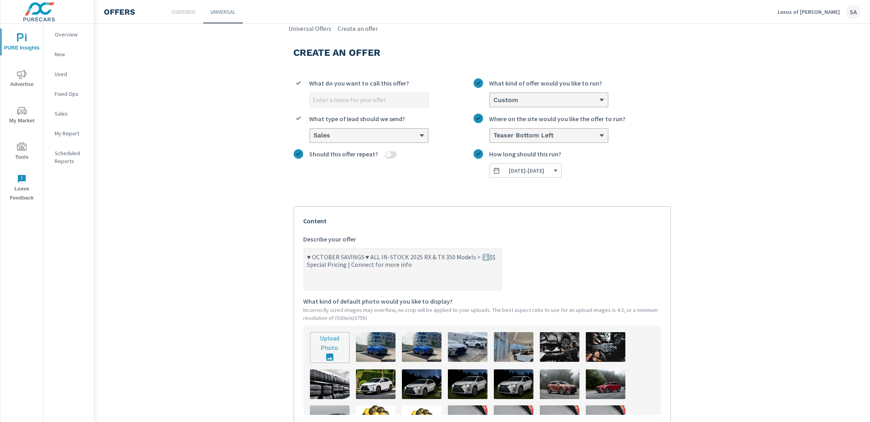
type textarea "♥ OCTOBER SAVINGS ♥ ALL IN-STOCK 2025 RX & TX 350 Models > ⬇️$$ Special Pricing…"
type textarea "x"
click at [382, 98] on input "What do you want to call this offer?" at bounding box center [369, 100] width 118 height 14
type input "o"
type textarea "x"
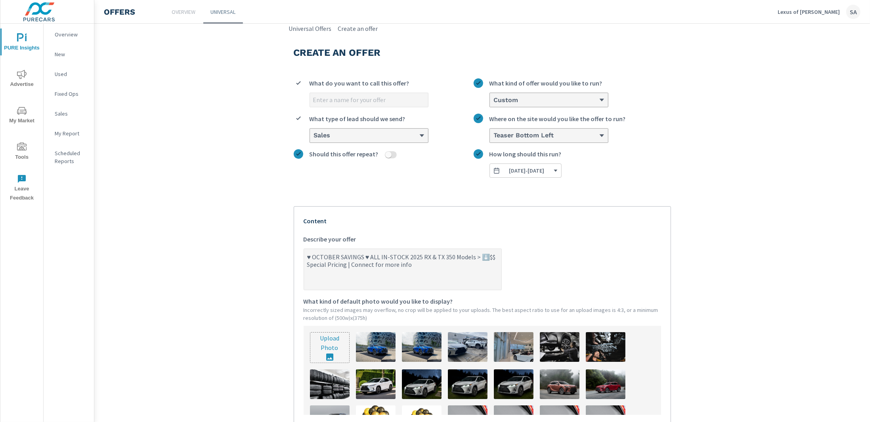
type textarea "x"
type input "o"
type textarea "x"
type input "oC"
type textarea "x"
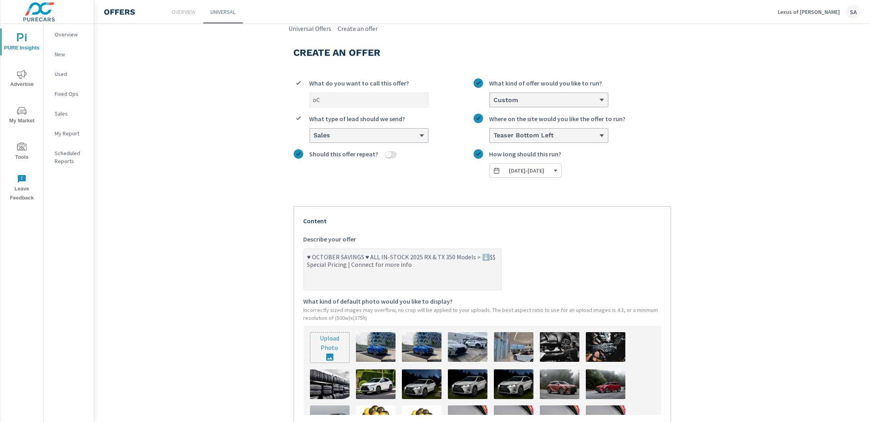
type input "oCT"
type textarea "x"
type input "oCTO"
type textarea "x"
type input "oCT"
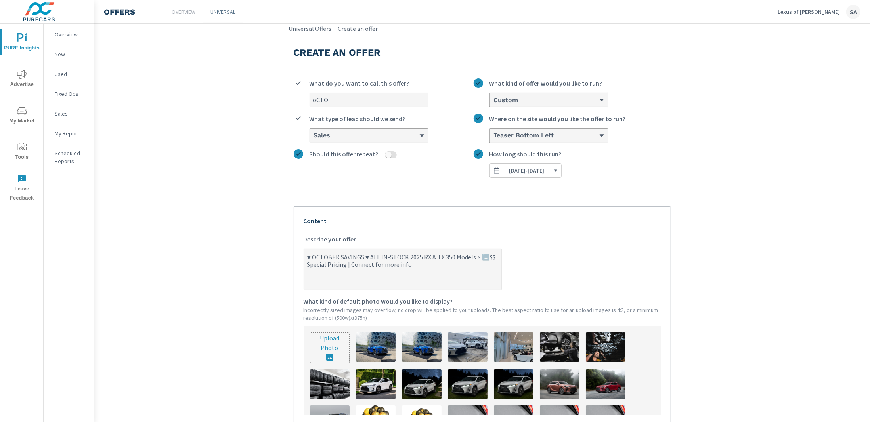
type textarea "x"
type input "oC"
type textarea "x"
type input "o"
type textarea "x"
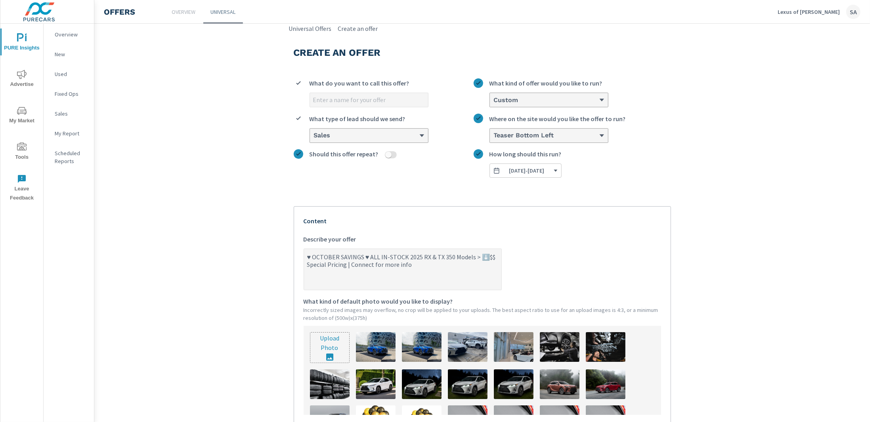
type textarea "x"
type input "o"
type textarea "x"
type input "o"
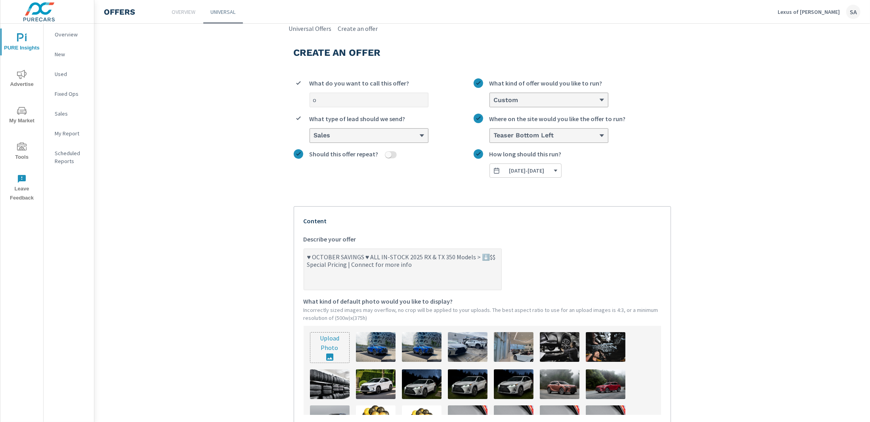
type textarea "x"
type input "O"
type textarea "x"
type input "[DATE]"
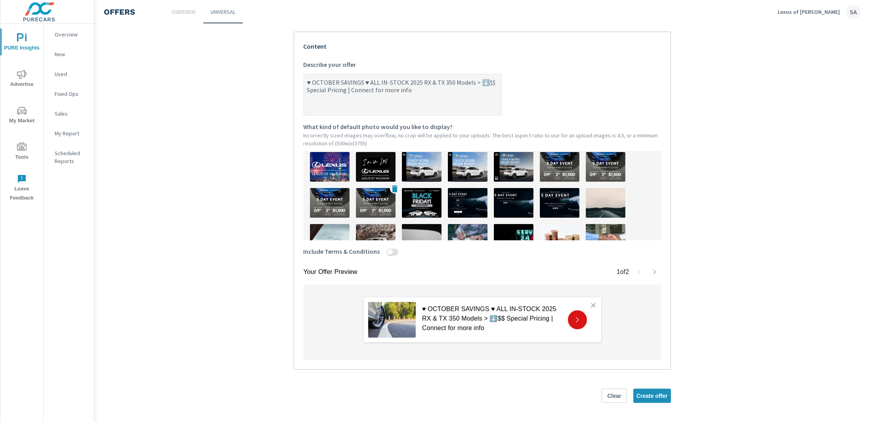
scroll to position [198, 0]
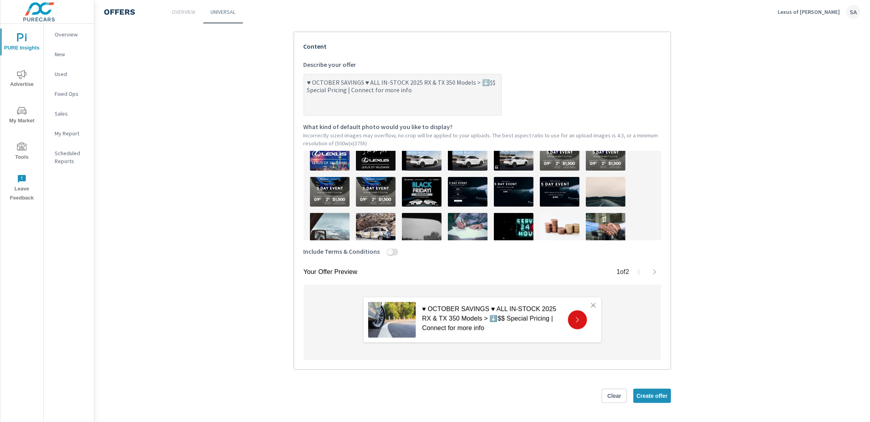
click at [373, 162] on img at bounding box center [376, 156] width 40 height 30
click at [649, 397] on span "Create offer" at bounding box center [651, 396] width 31 height 7
type textarea "x"
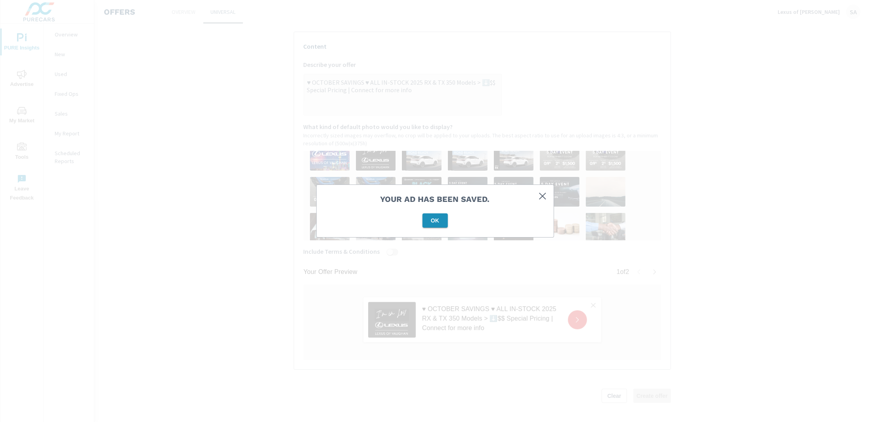
click at [433, 219] on span "OK" at bounding box center [435, 220] width 19 height 7
